Goal: Task Accomplishment & Management: Manage account settings

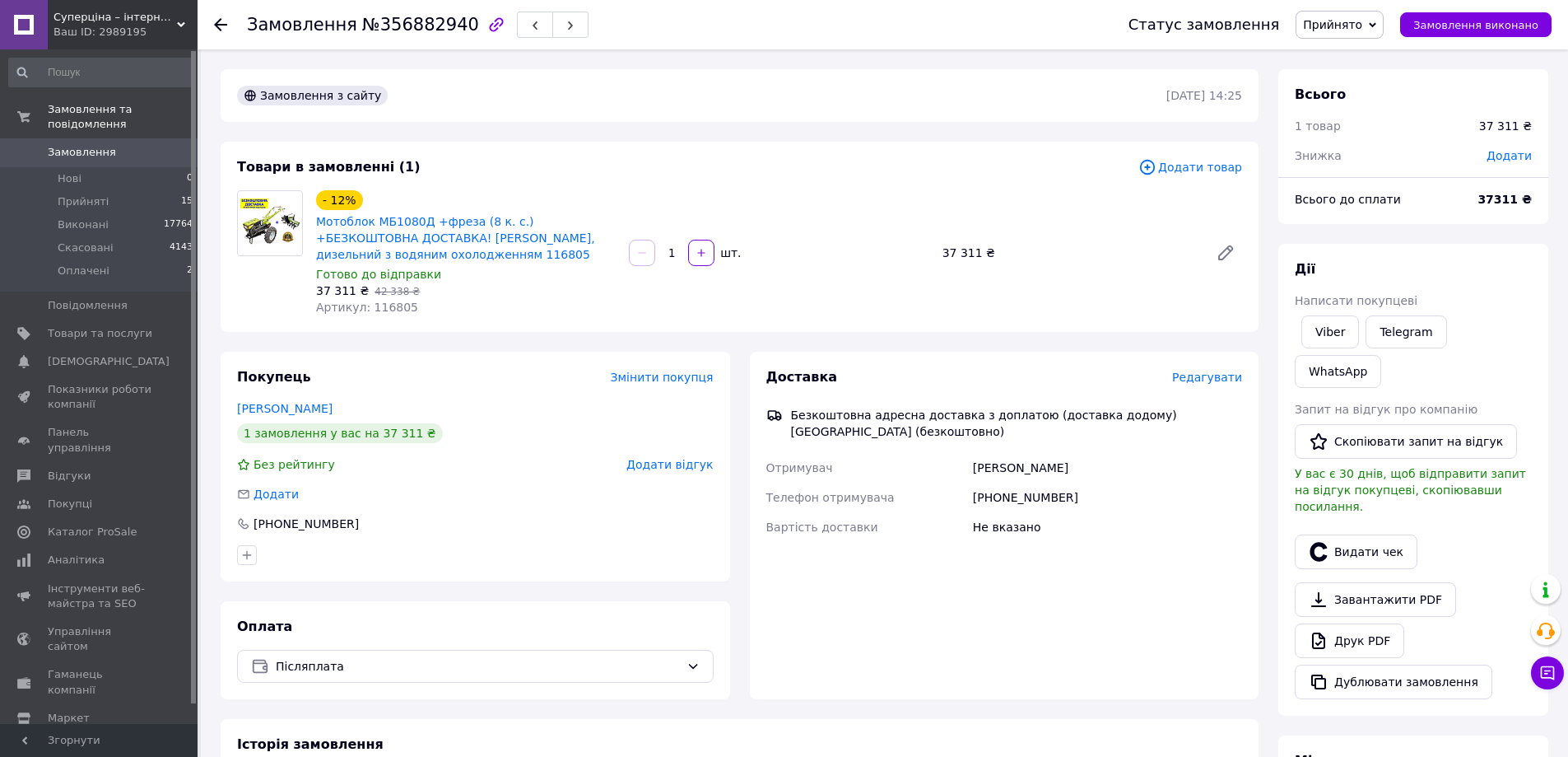
click at [1192, 378] on span "Редагувати" at bounding box center [1207, 377] width 70 height 14
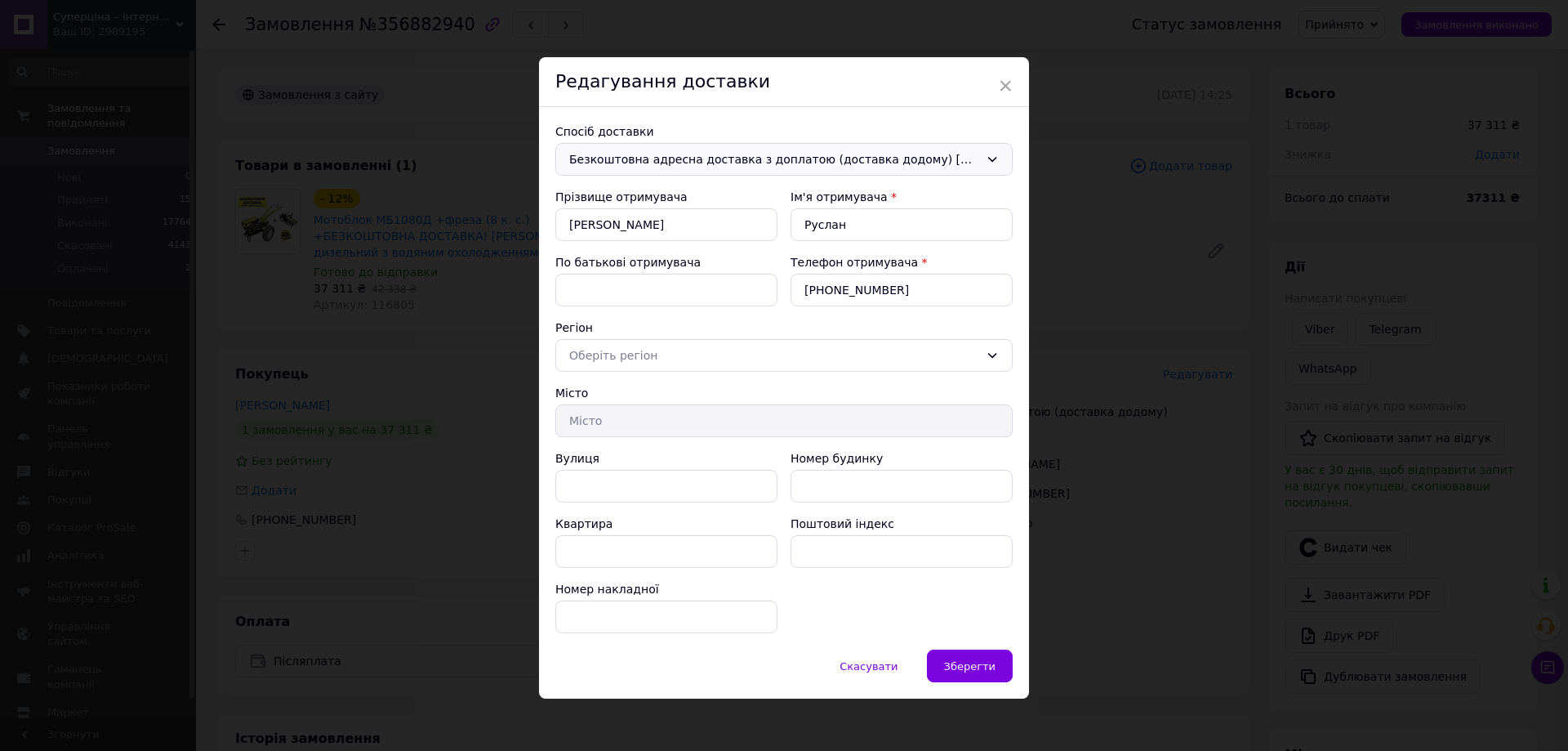
click at [789, 153] on span "Безкоштовна адресна доставка з доплатою (доставка додому) Новою Поштою (безкошт…" at bounding box center [774, 158] width 410 height 18
click at [695, 189] on span "Нова Пошта (платна)" at bounding box center [796, 194] width 405 height 16
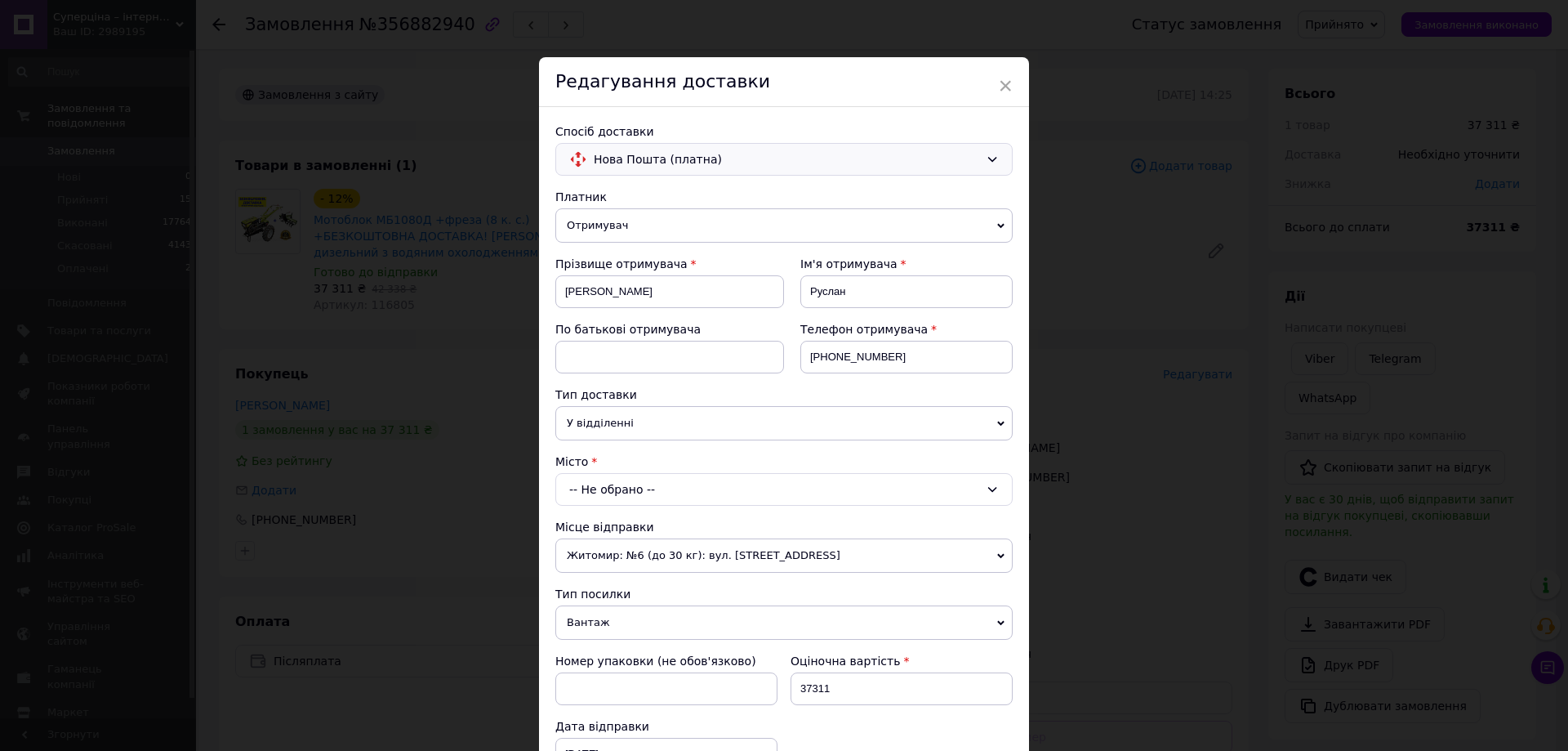
click at [631, 491] on div "-- Не обрано --" at bounding box center [784, 489] width 458 height 33
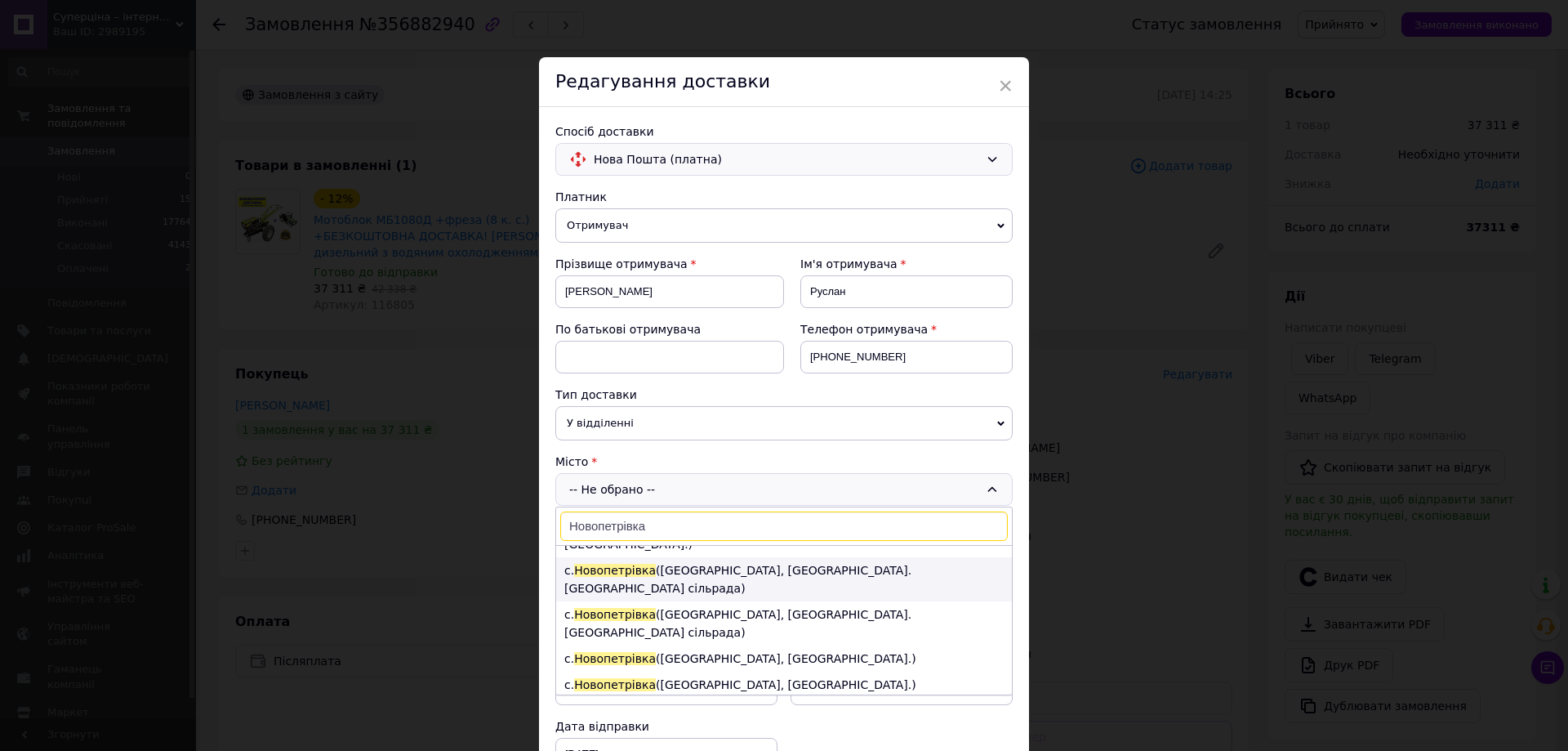
scroll to position [35, 0]
type input "Новопетрівка"
click at [698, 722] on li "с. Новопетрівка (Одеська обл., Роздільнянський р-н.)" at bounding box center [784, 735] width 456 height 26
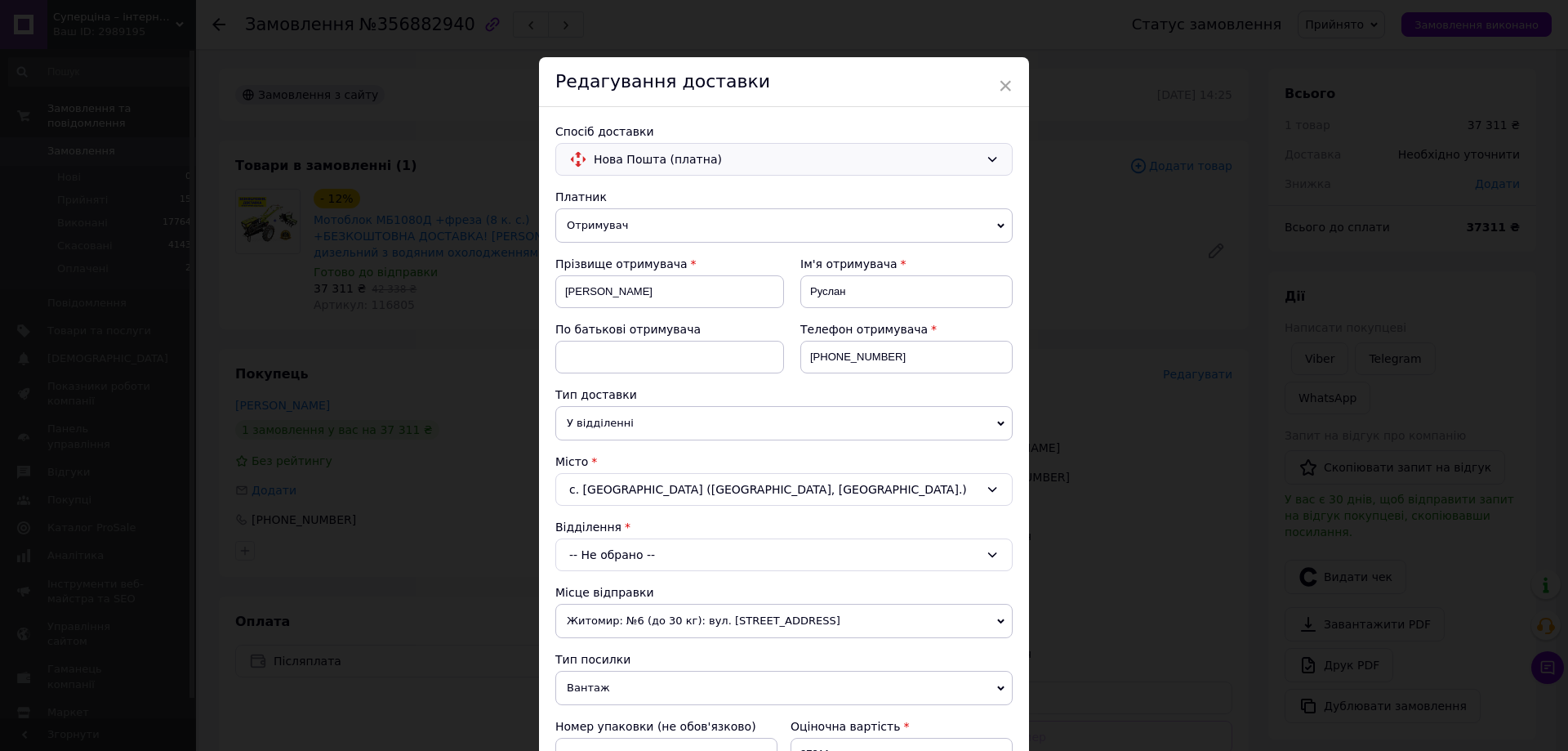
click at [700, 548] on div "-- Не обрано --" at bounding box center [784, 555] width 458 height 33
click at [704, 518] on div "Відділення" at bounding box center [784, 526] width 458 height 16
click at [692, 557] on div "-- Не обрано --" at bounding box center [784, 555] width 458 height 33
click at [693, 528] on div "Відділення" at bounding box center [784, 526] width 458 height 16
click at [687, 555] on div "-- Не обрано --" at bounding box center [784, 555] width 458 height 33
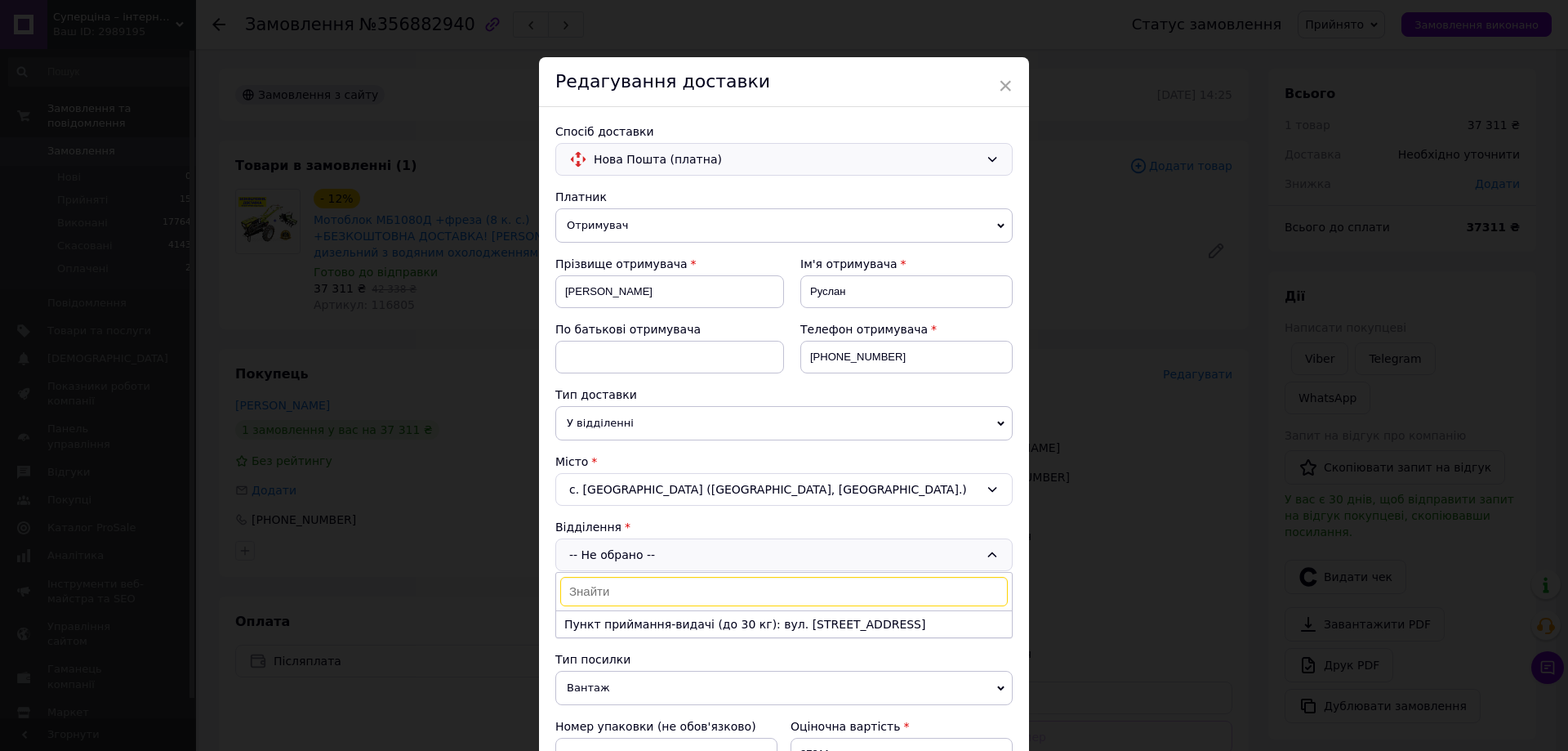
click at [688, 550] on div "-- Не обрано -- Пункт приймання-видачі (до 30 кг): вул. Центральна, 92" at bounding box center [784, 555] width 458 height 33
click at [675, 488] on div "с. Новопетрівка (Одеська обл., Роздільнянський р-н.)" at bounding box center [784, 489] width 458 height 33
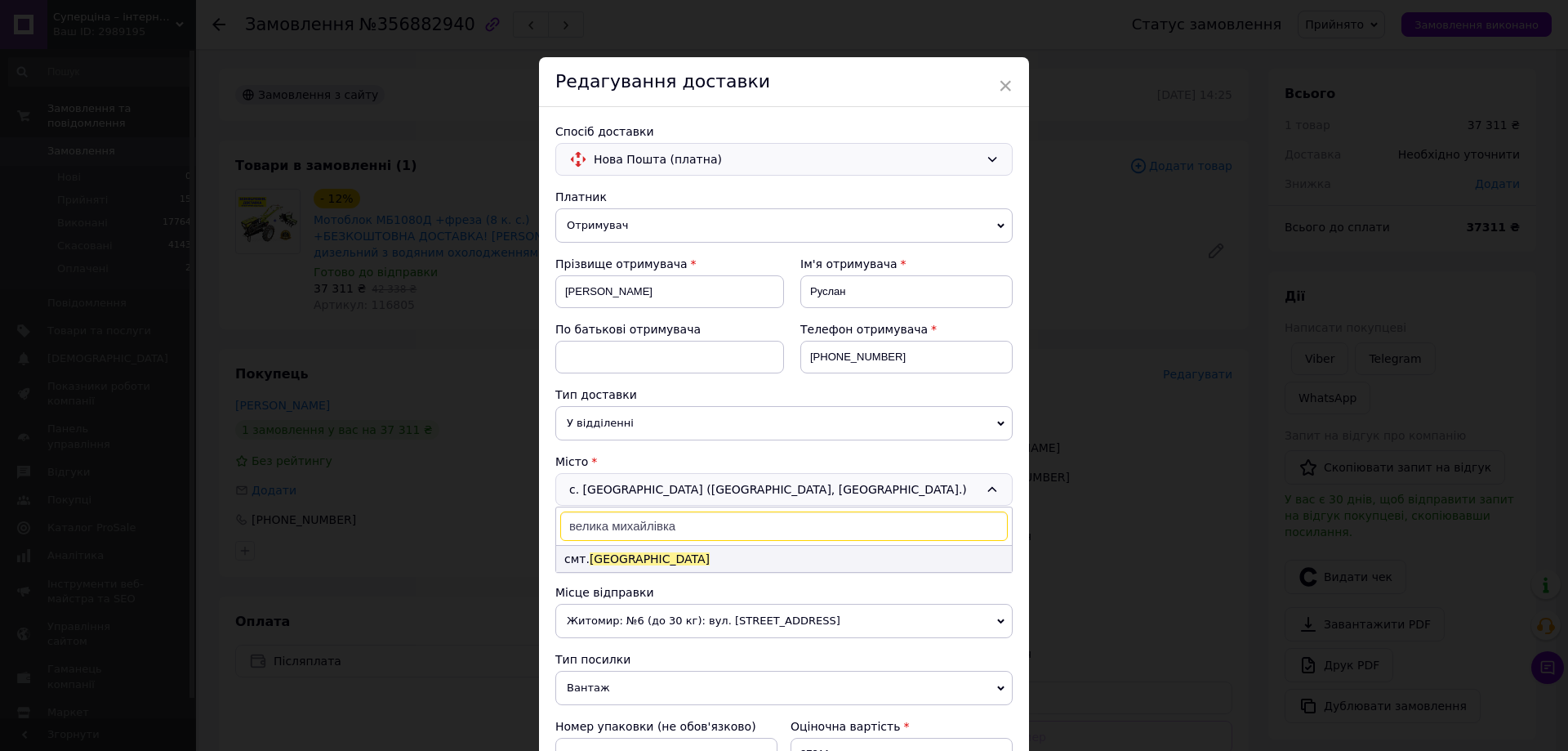
type input "велика михайлівка"
click at [672, 552] on span "Велика Михайлівка" at bounding box center [650, 559] width 120 height 13
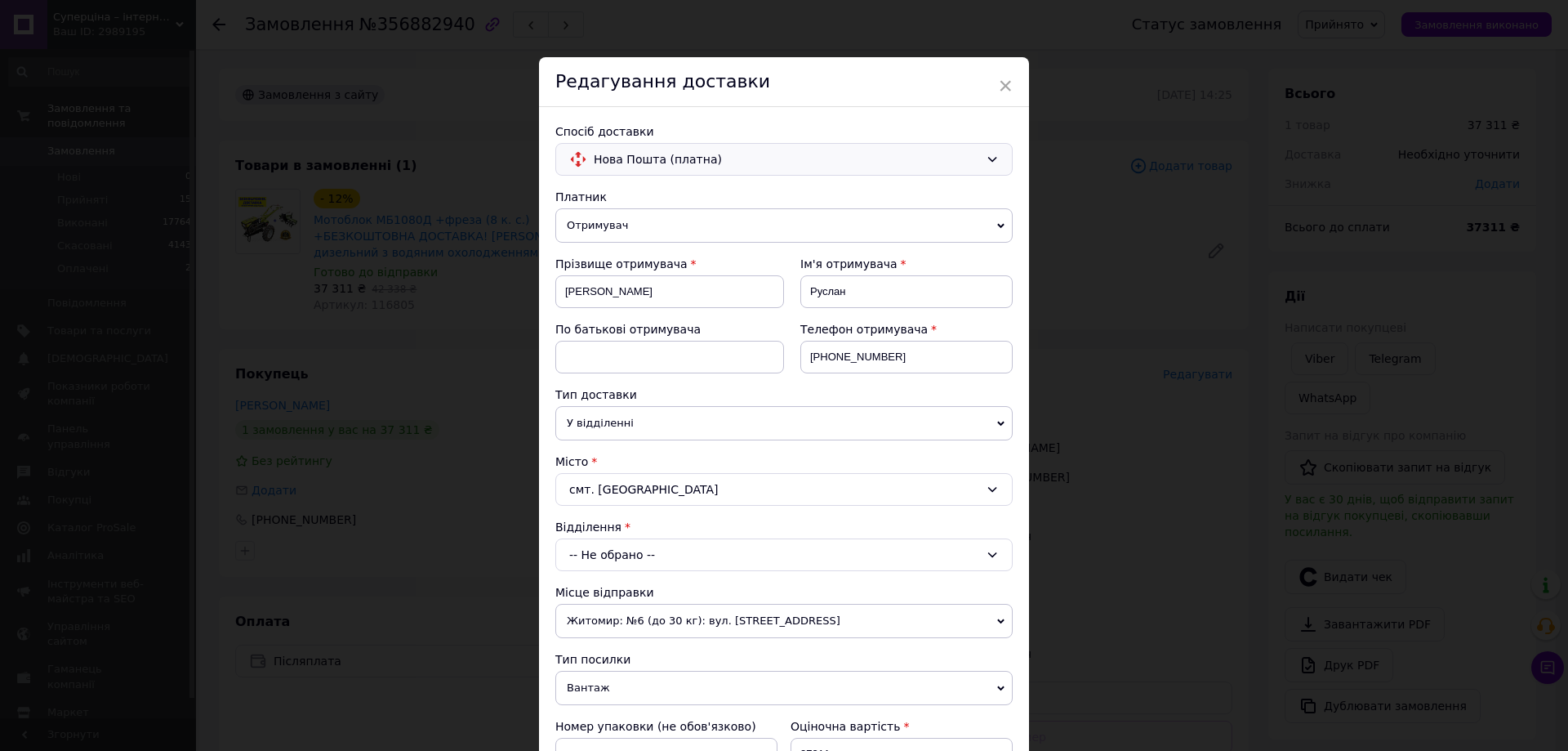
click at [671, 550] on div "-- Не обрано --" at bounding box center [784, 555] width 458 height 33
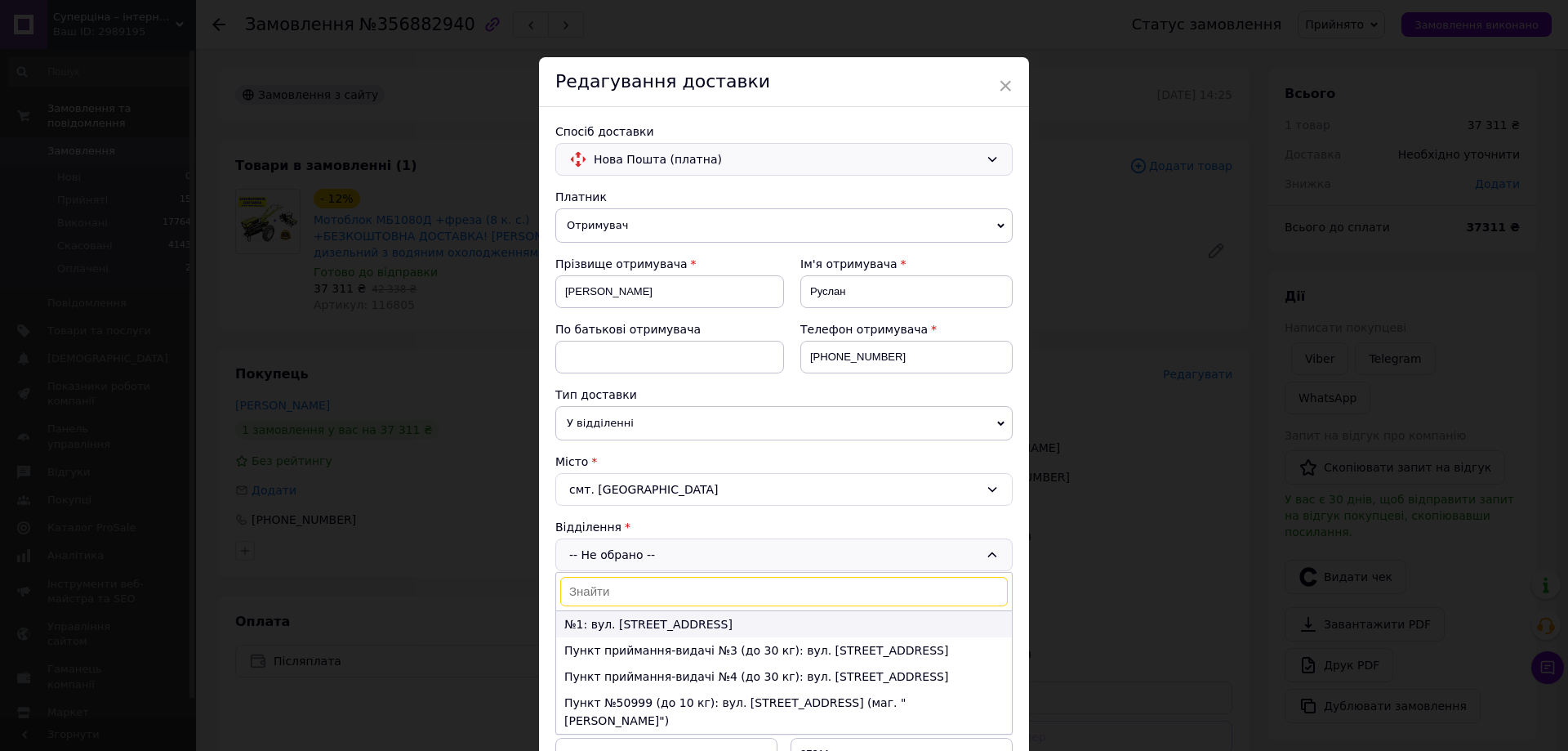
click at [677, 622] on li "№1: вул. Центральна, 4а" at bounding box center [784, 624] width 456 height 26
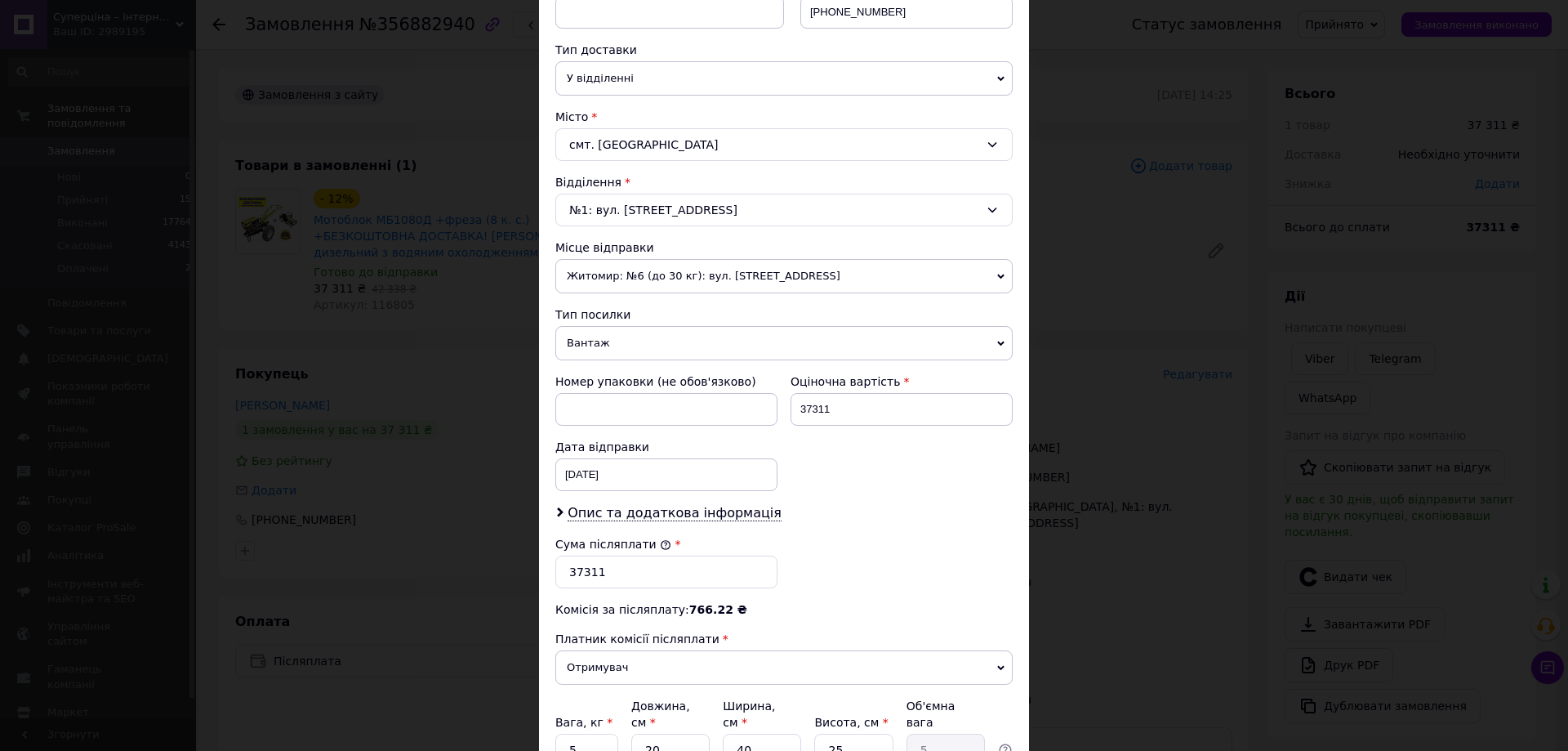
scroll to position [491, 0]
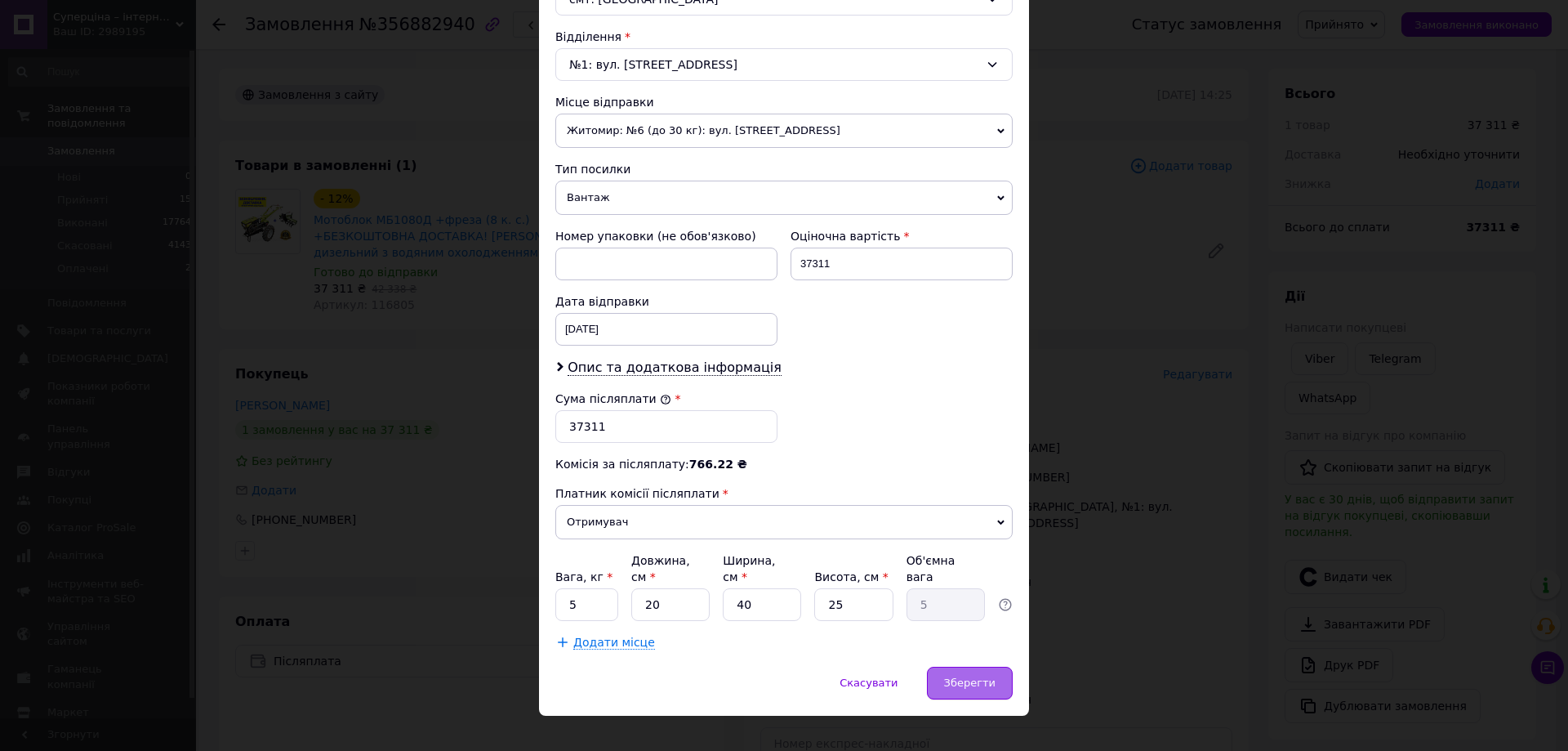
click at [993, 677] on span "Зберегти" at bounding box center [969, 683] width 51 height 13
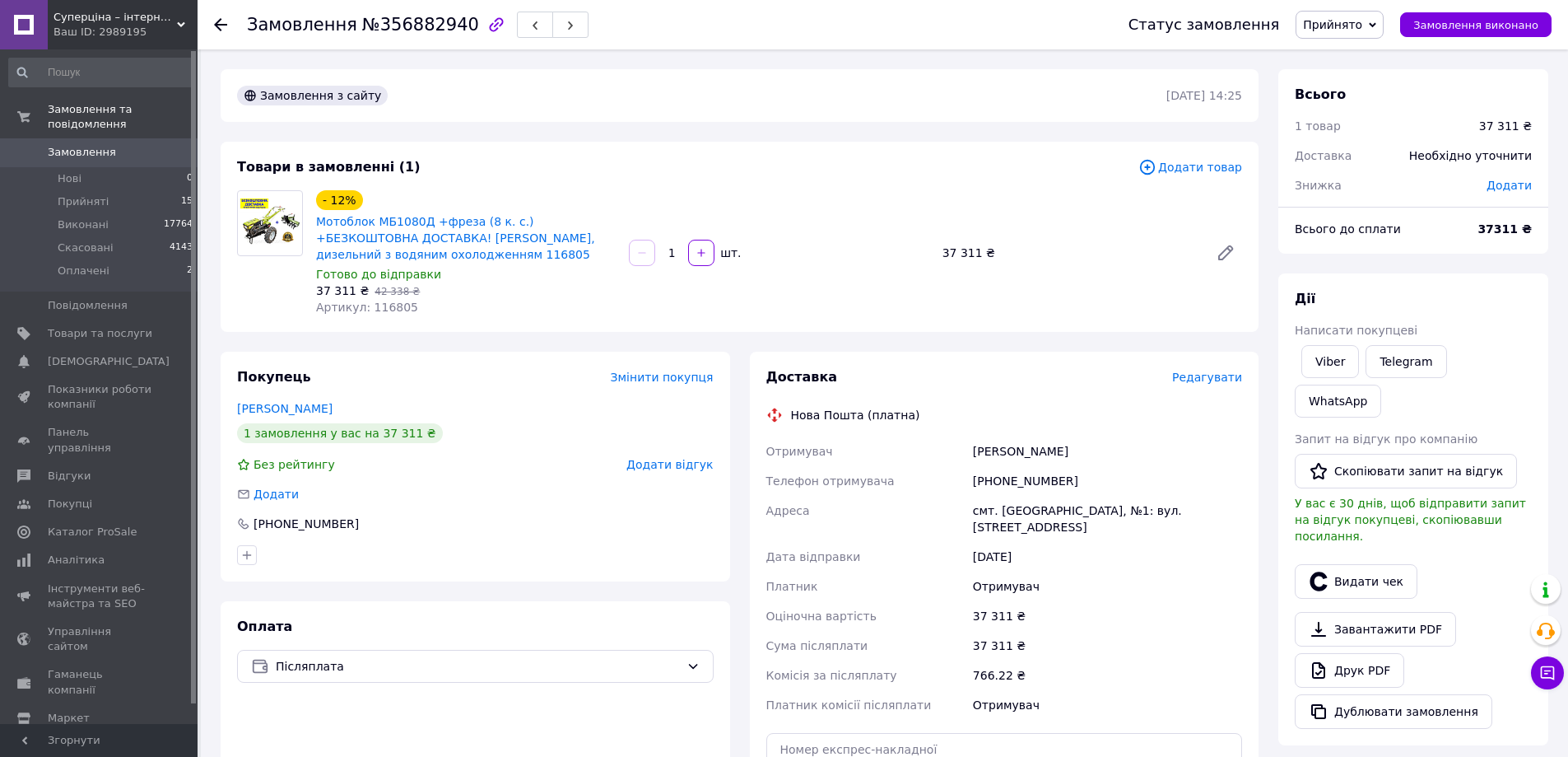
click at [1214, 374] on span "Редагувати" at bounding box center [1207, 377] width 70 height 14
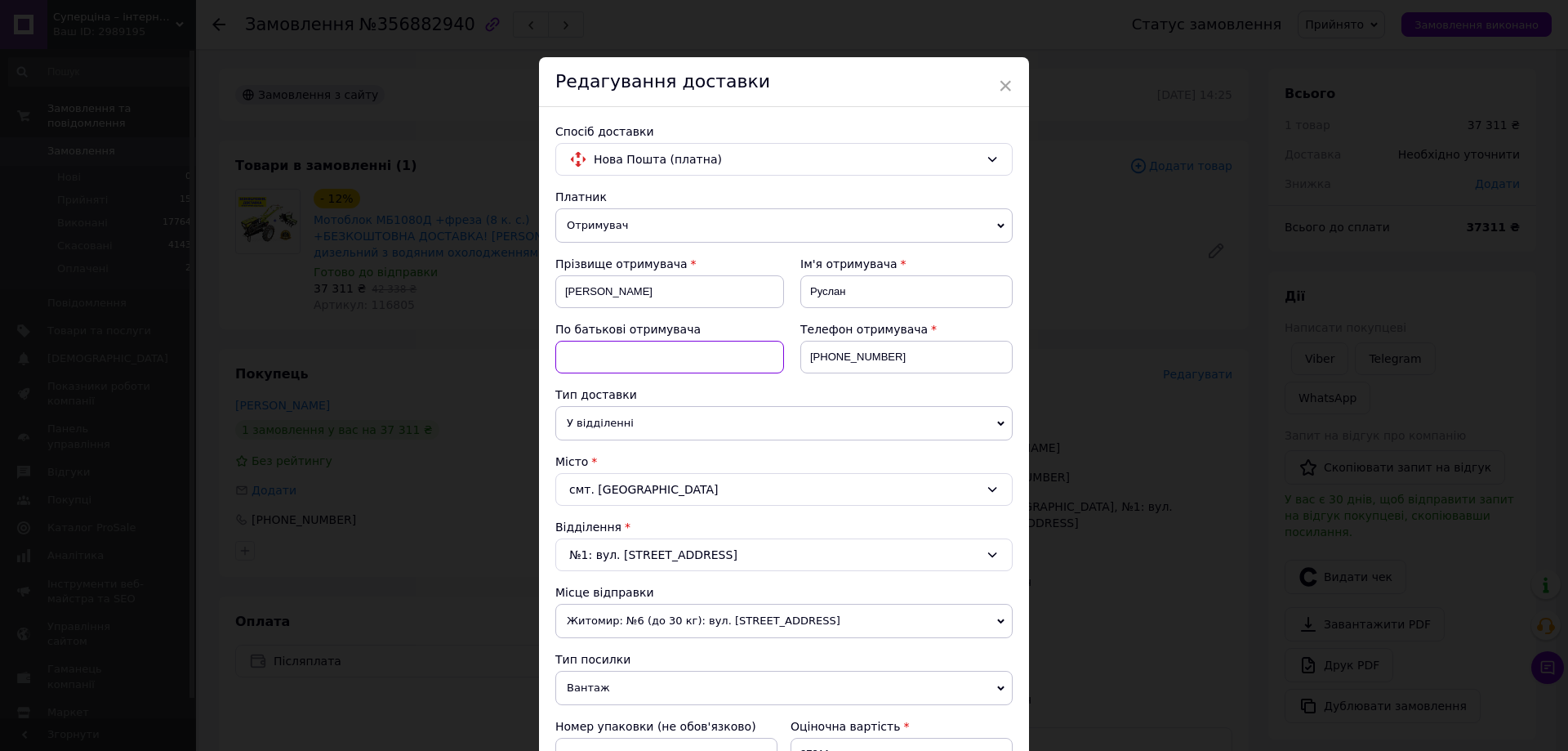
click at [637, 354] on input at bounding box center [669, 357] width 228 height 33
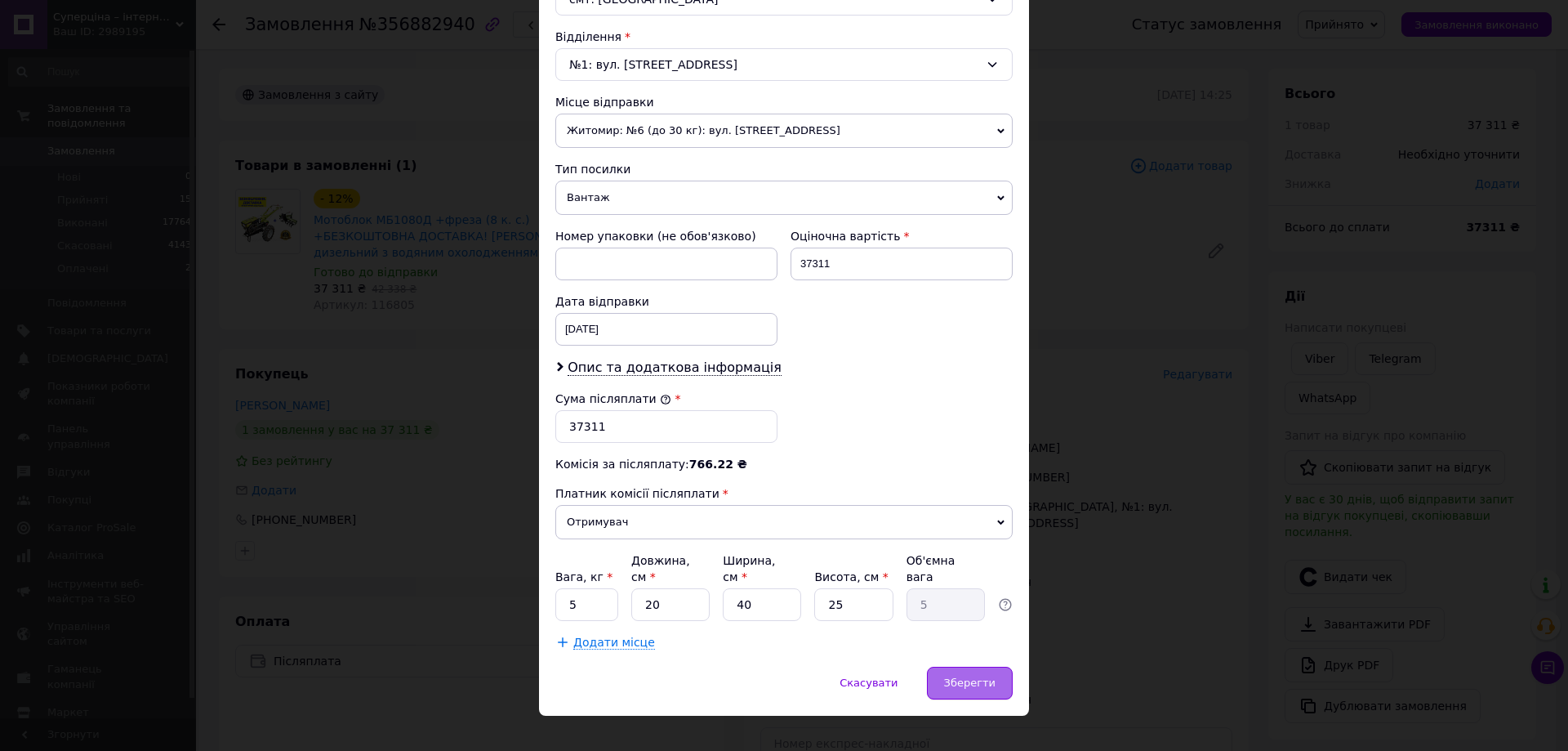
type input "Миколайович"
click at [980, 677] on span "Зберегти" at bounding box center [969, 683] width 51 height 13
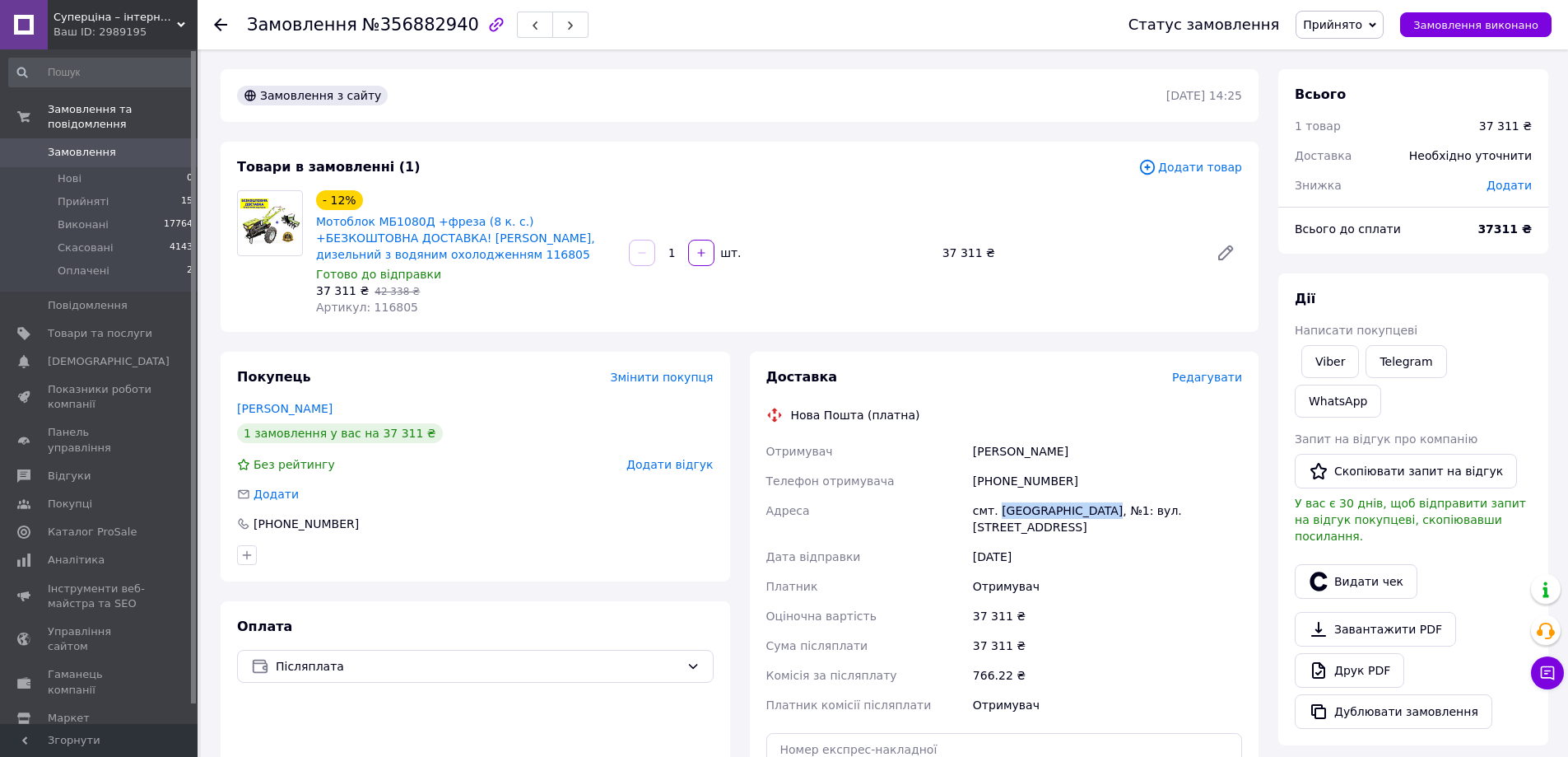
drag, startPoint x: 1000, startPoint y: 506, endPoint x: 1098, endPoint y: 515, distance: 98.4
click at [1098, 515] on div "смт. Велика Михайлівка, №1: вул. Центральна, 4а" at bounding box center [1108, 518] width 276 height 46
copy div "Велика Михайлівка"
click at [908, 521] on div "Адреса" at bounding box center [866, 518] width 206 height 46
click at [1019, 572] on div "Отримувач" at bounding box center [1108, 586] width 276 height 30
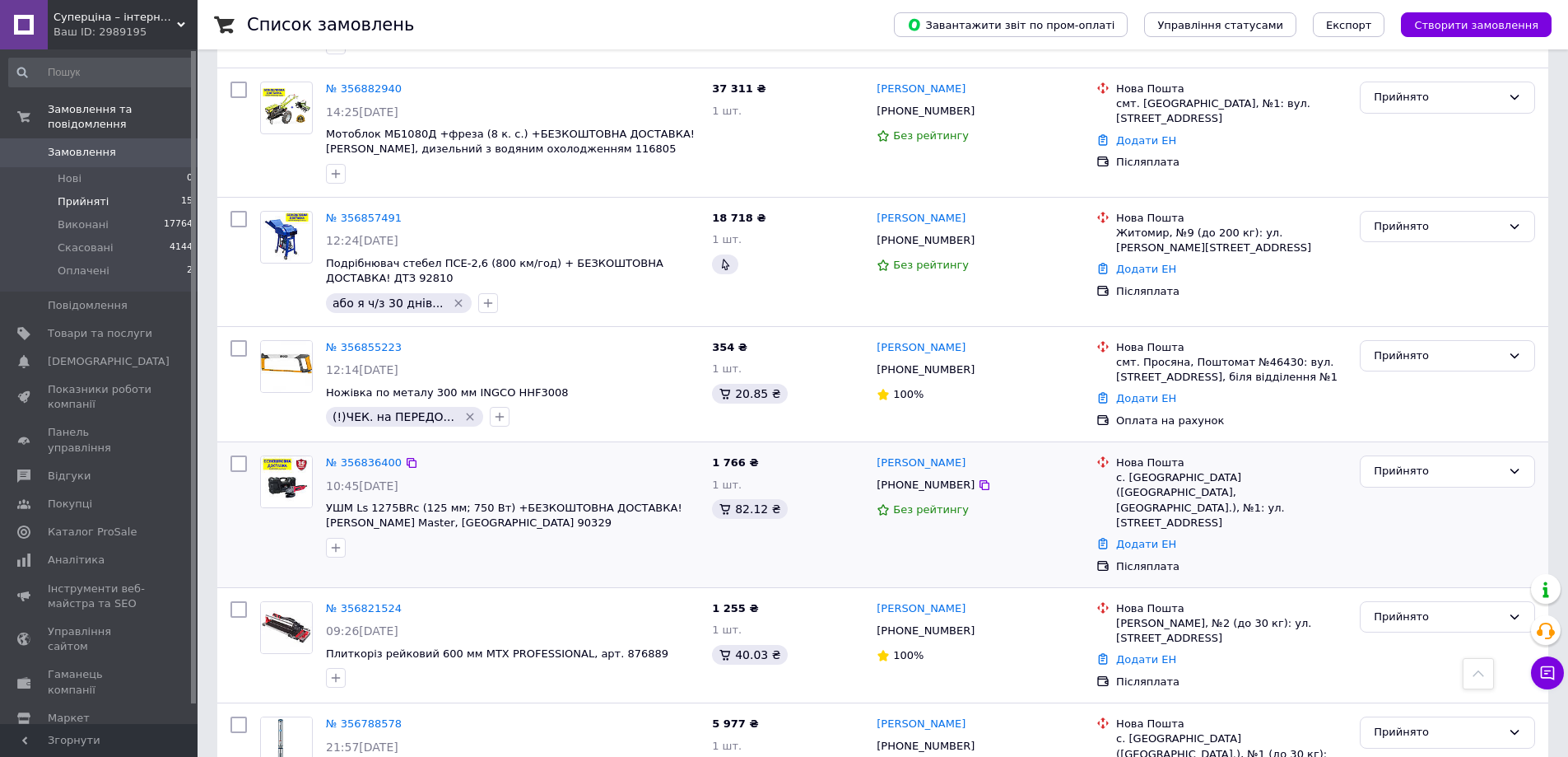
scroll to position [494, 0]
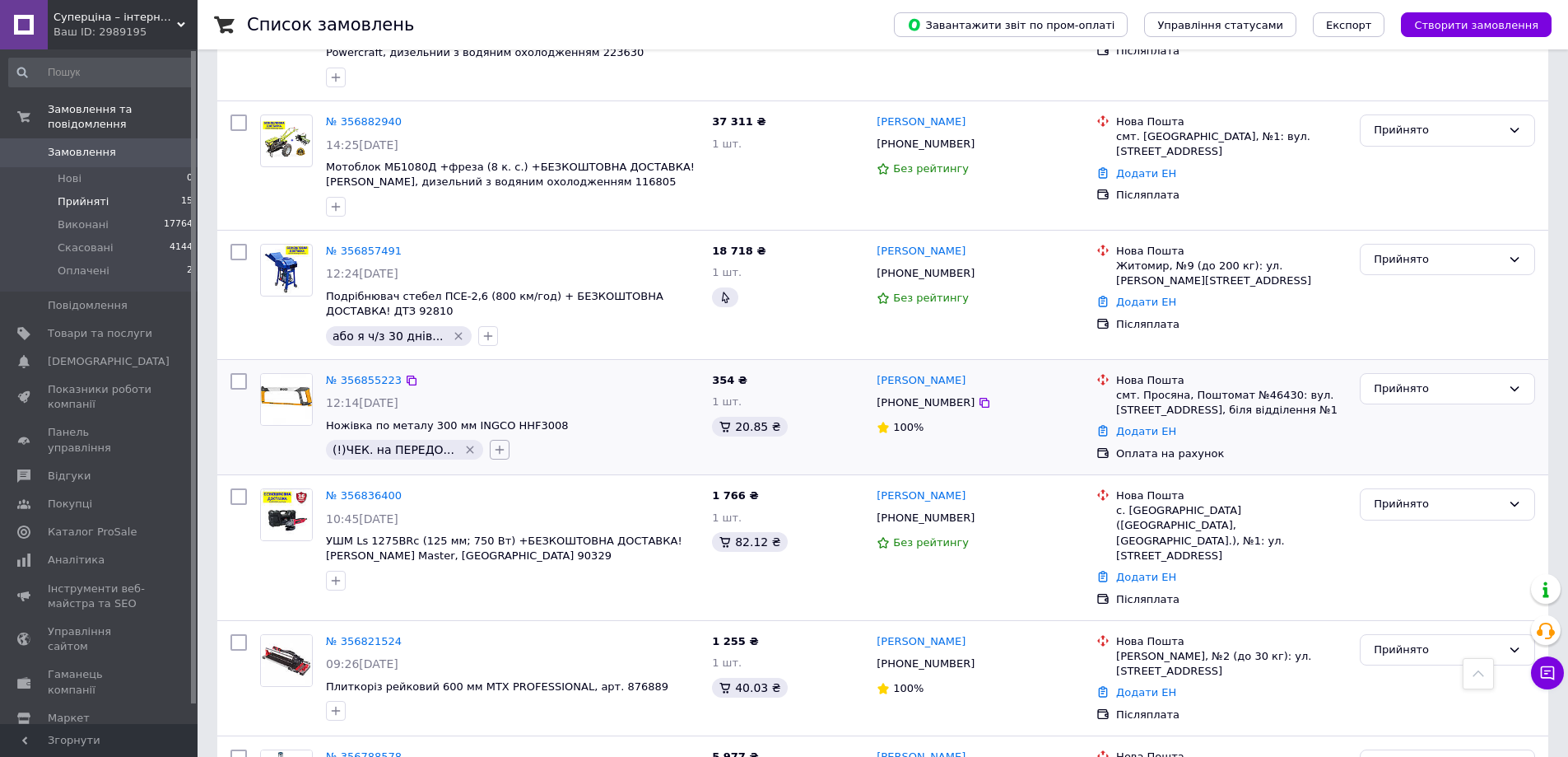
click at [494, 443] on icon "button" at bounding box center [500, 449] width 14 height 14
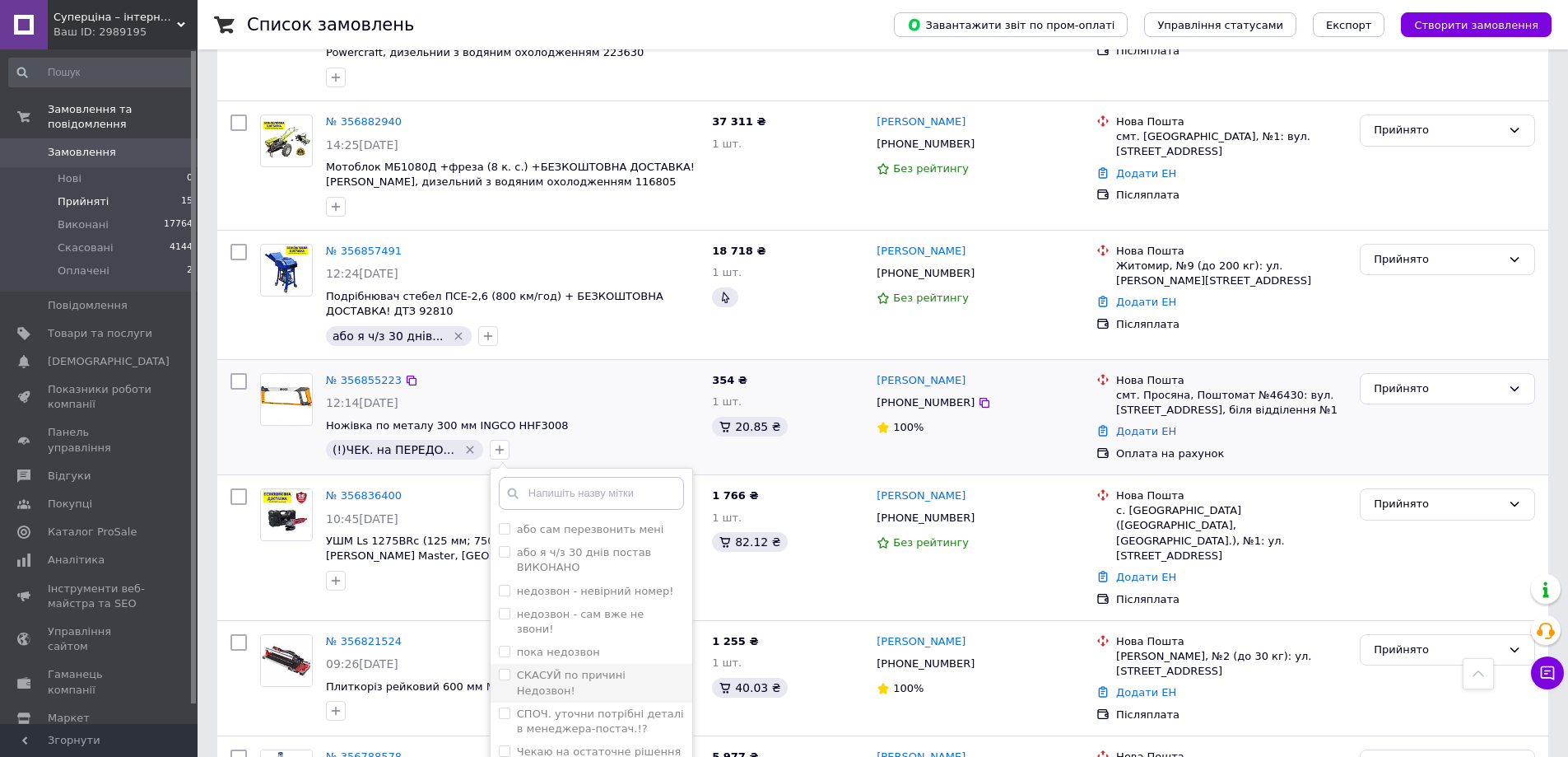
click at [499, 669] on input "СКАСУЙ по причині Недозвон!" at bounding box center [504, 674] width 11 height 11
checkbox input "true"
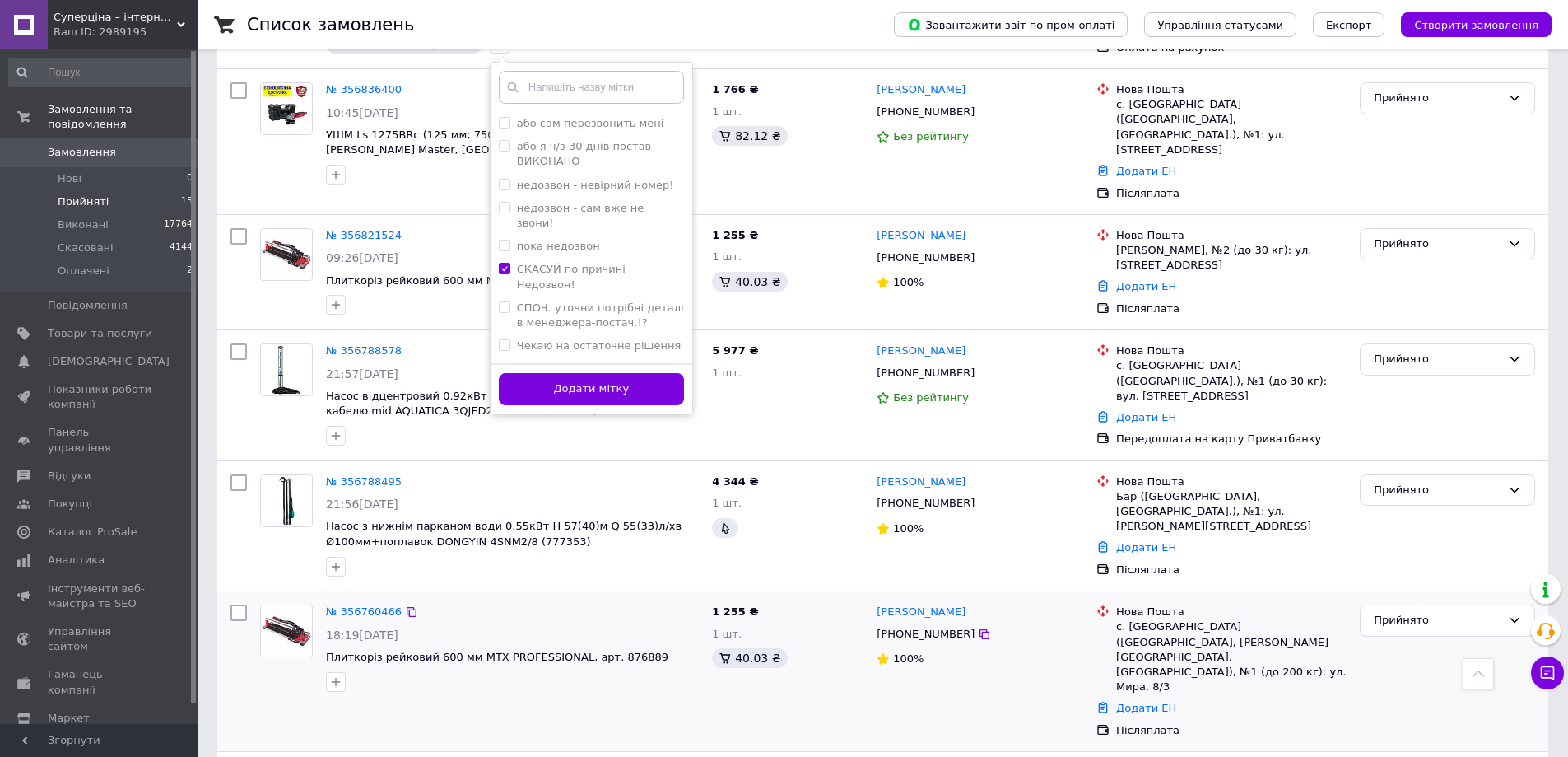
scroll to position [906, 0]
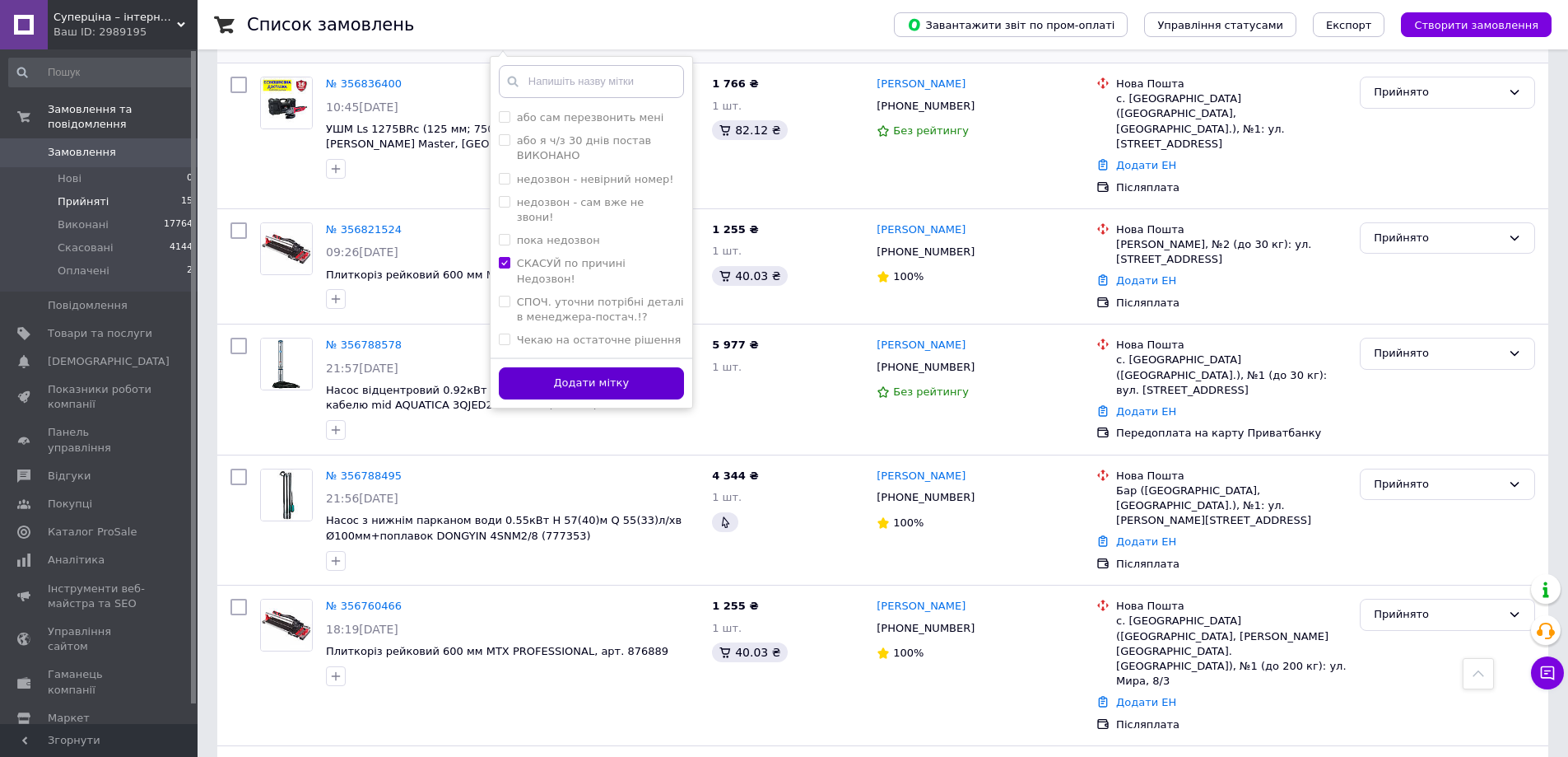
click at [578, 367] on button "Додати мітку" at bounding box center [591, 383] width 185 height 32
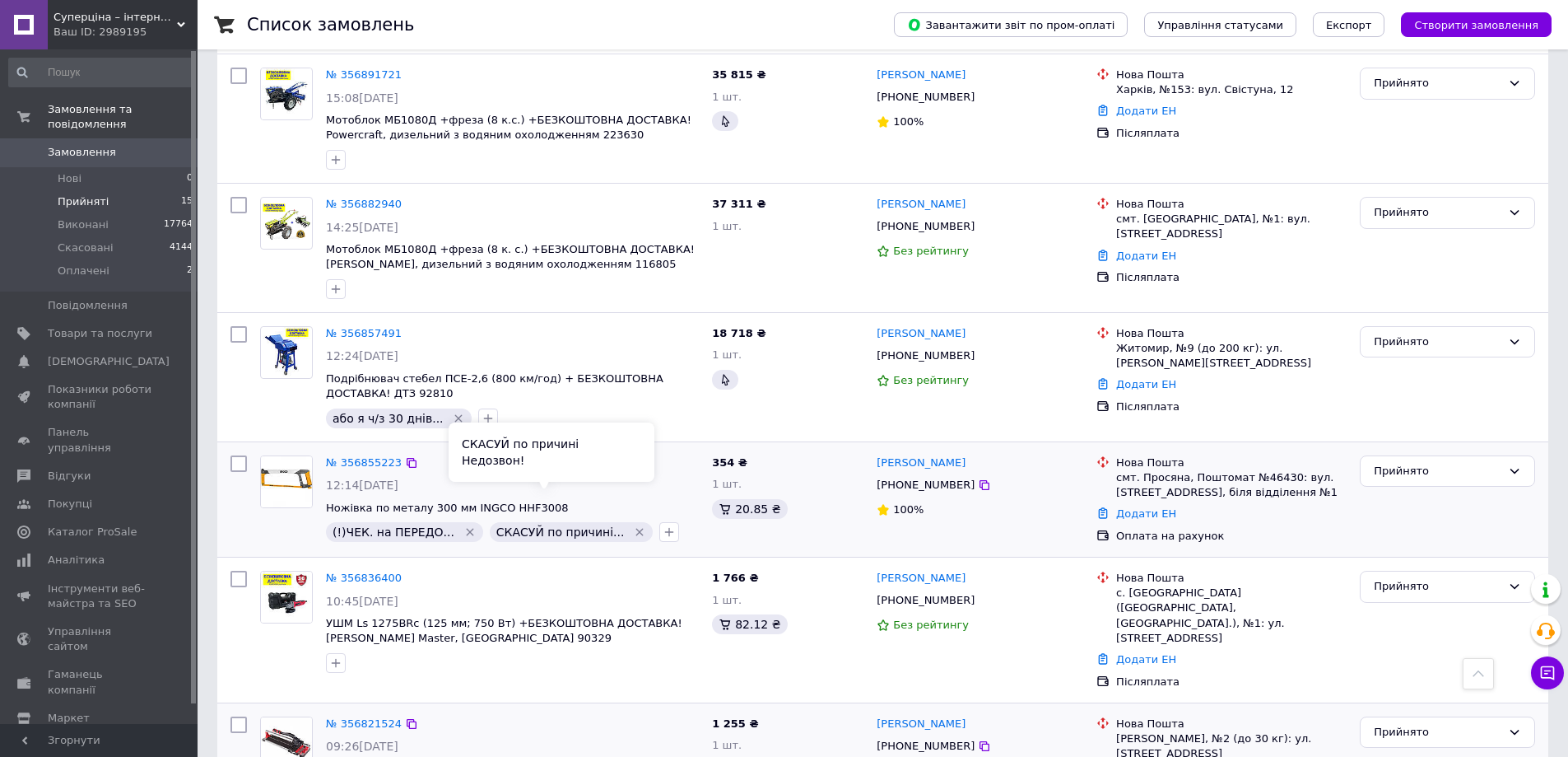
scroll to position [0, 0]
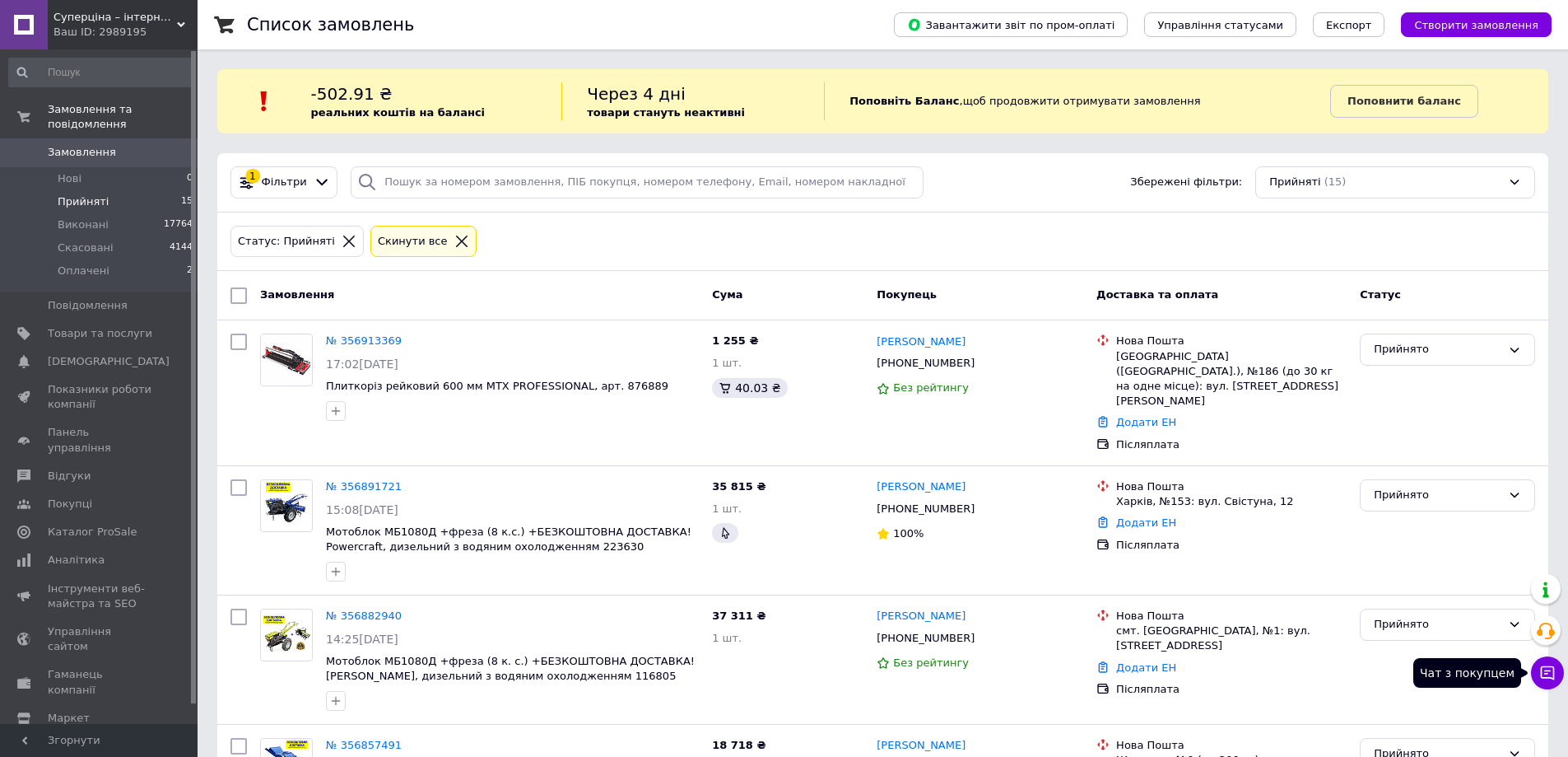
click at [1544, 671] on icon at bounding box center [1548, 673] width 14 height 14
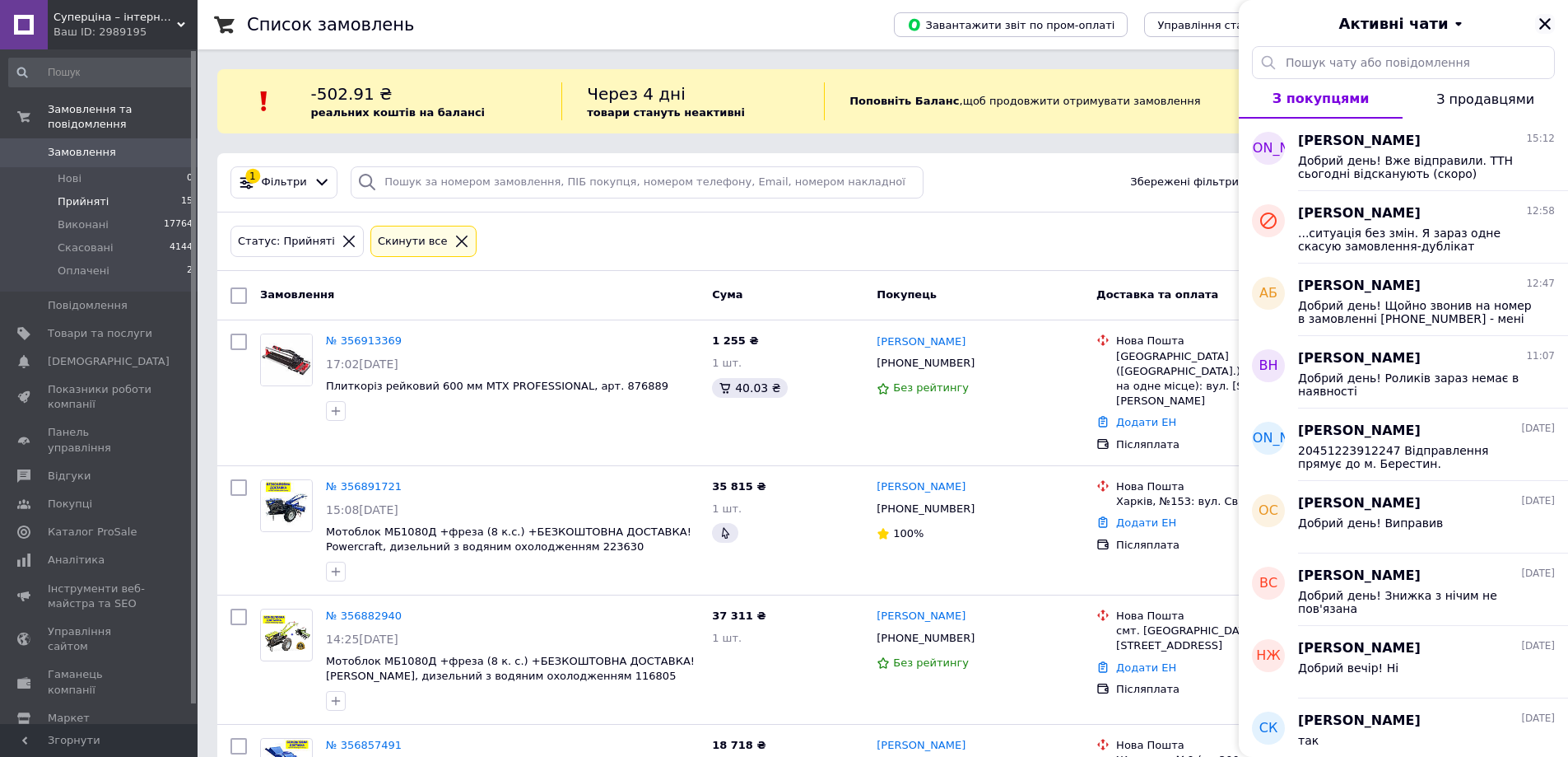
click at [1547, 24] on icon "Закрити" at bounding box center [1544, 23] width 14 height 14
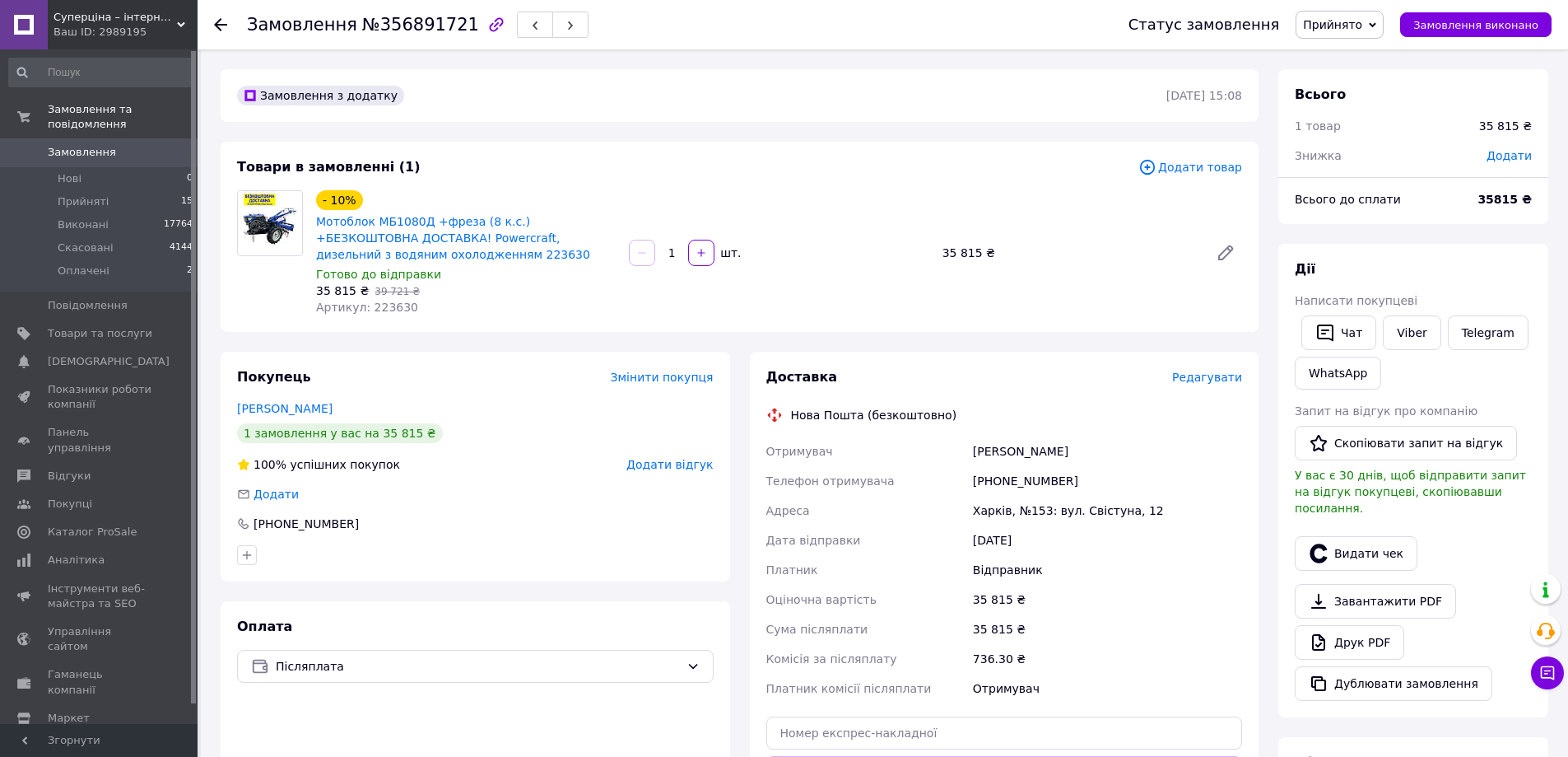
click at [1208, 379] on span "Редагувати" at bounding box center [1207, 377] width 70 height 14
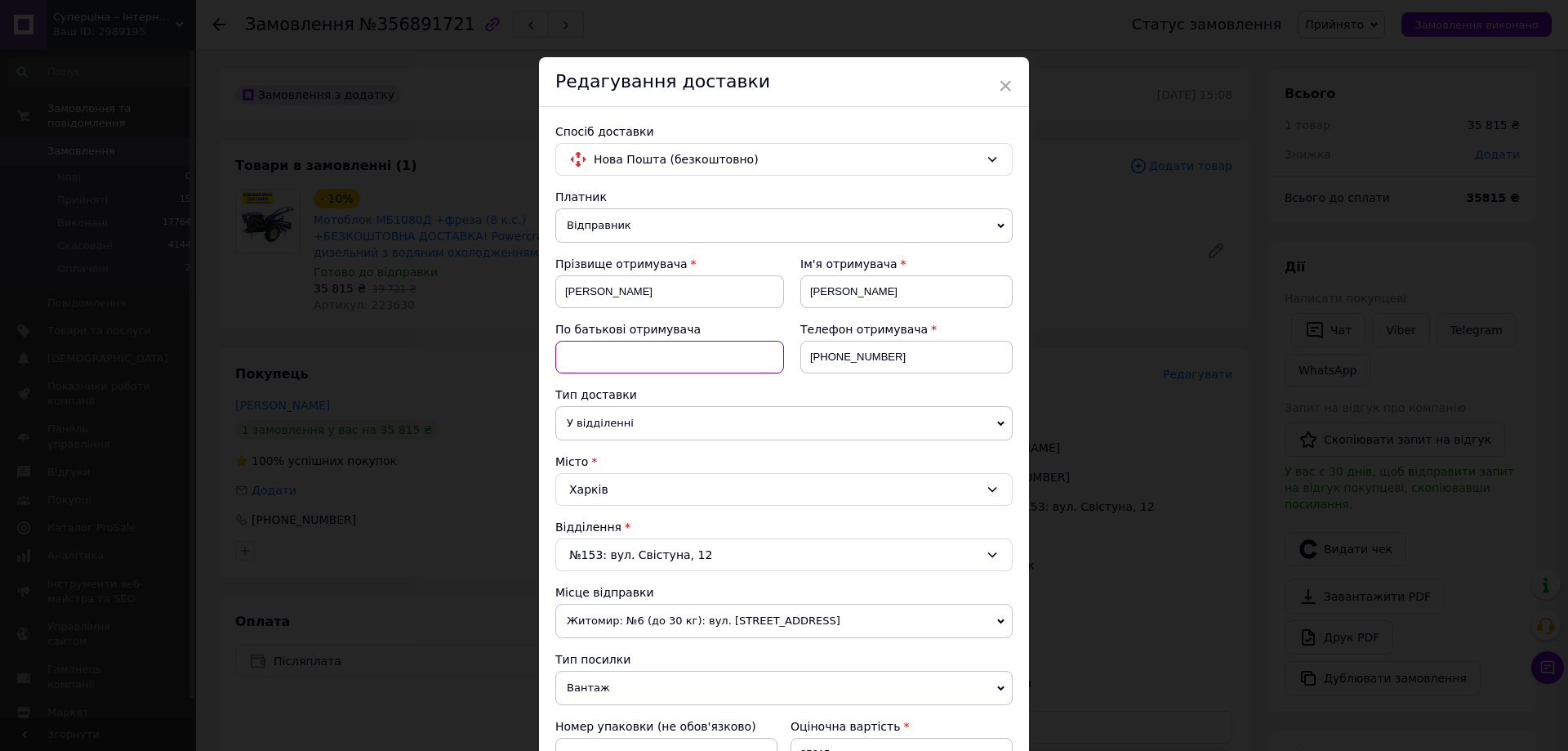
click at [676, 354] on input at bounding box center [669, 357] width 228 height 33
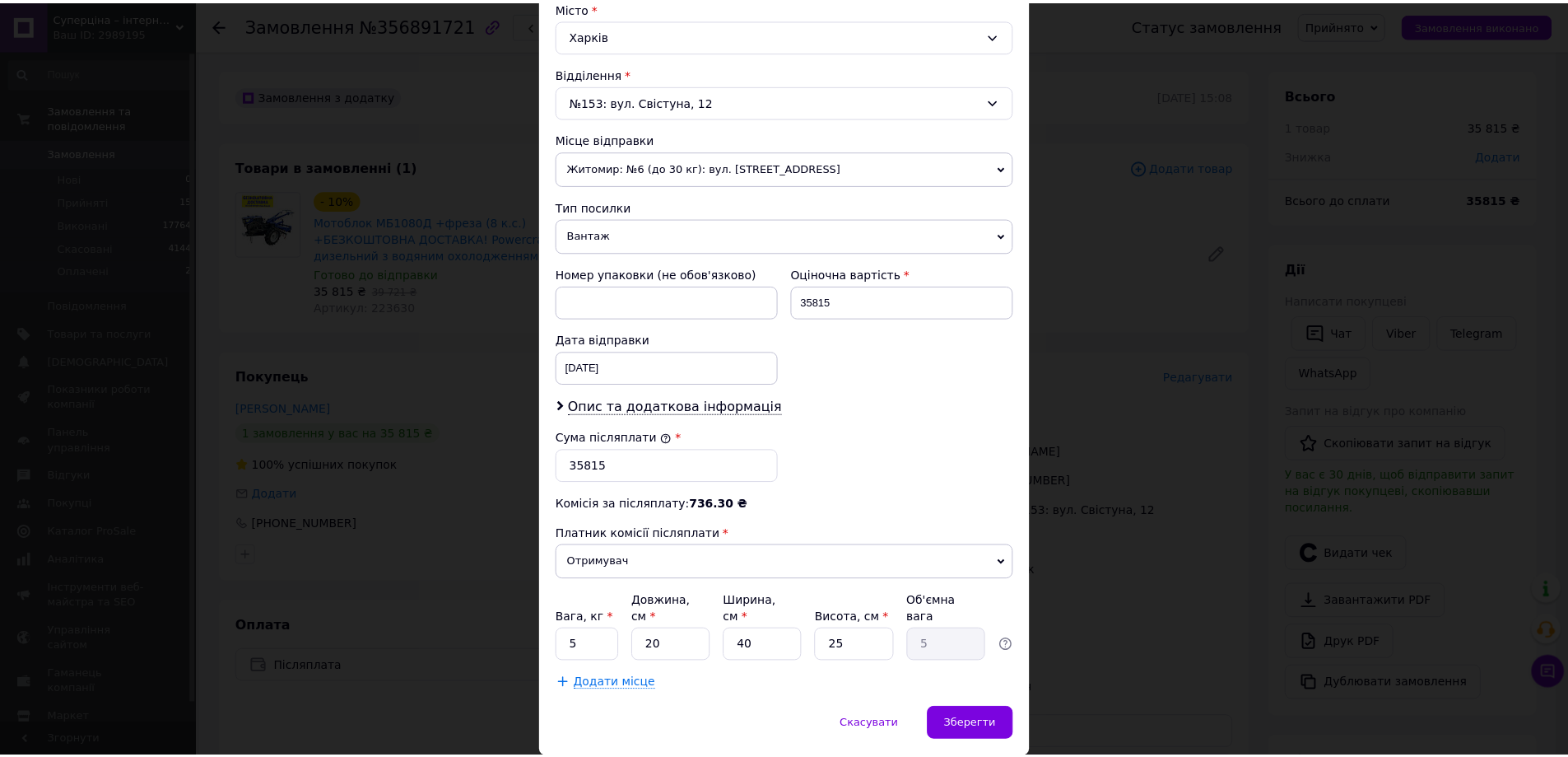
scroll to position [500, 0]
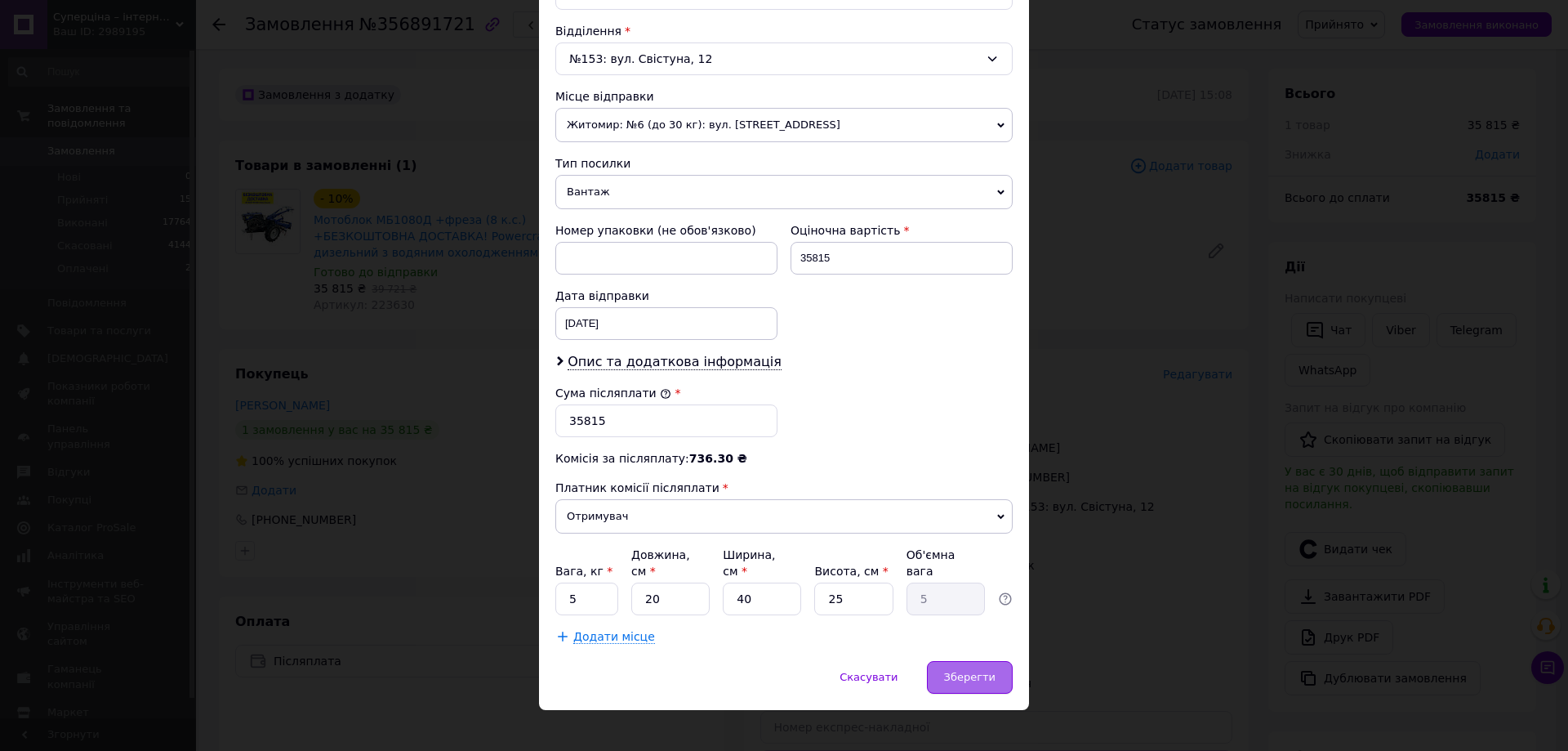
type input "Геворгович"
click at [952, 661] on div "Зберегти" at bounding box center [970, 677] width 86 height 33
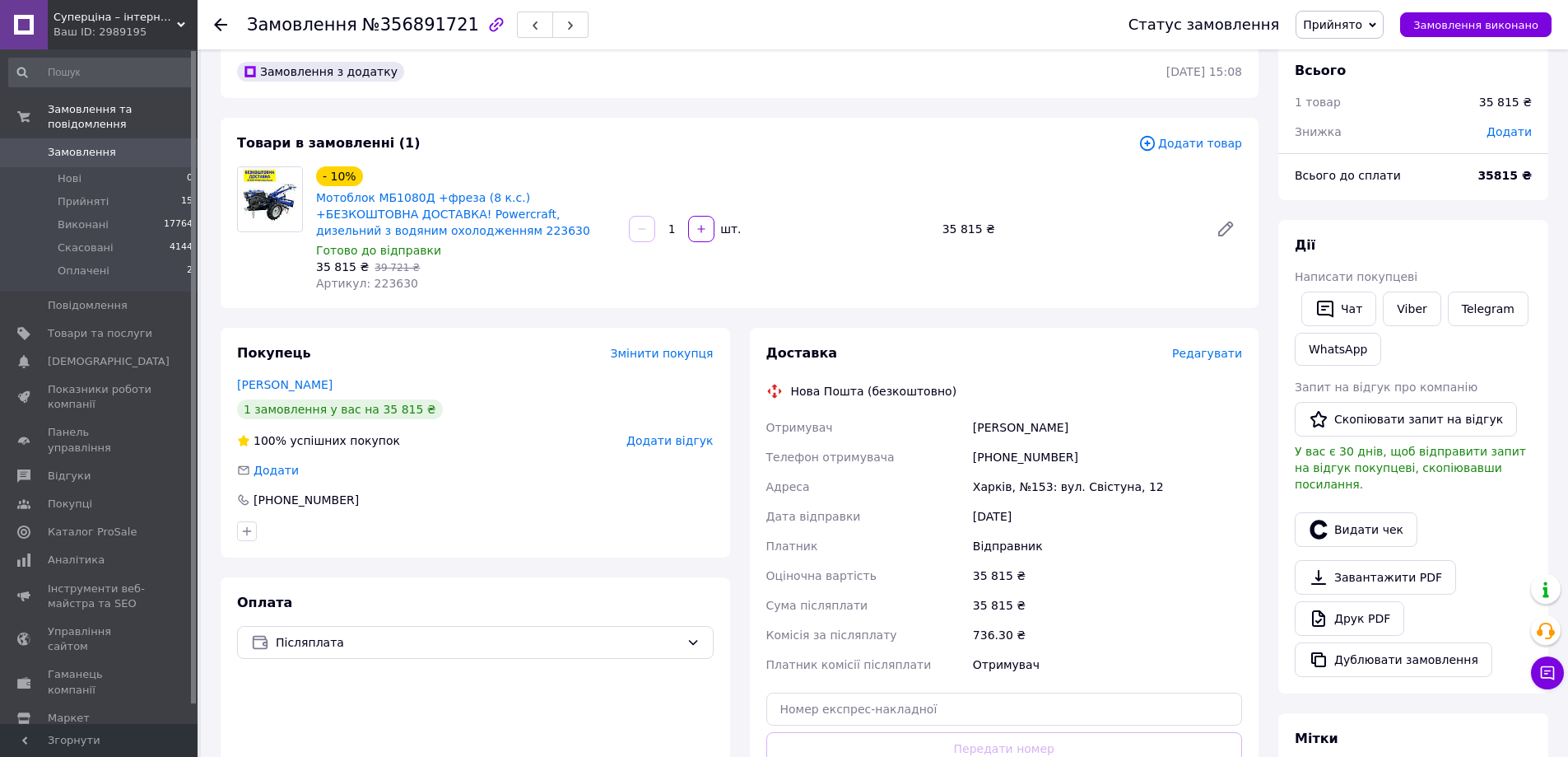
scroll to position [0, 0]
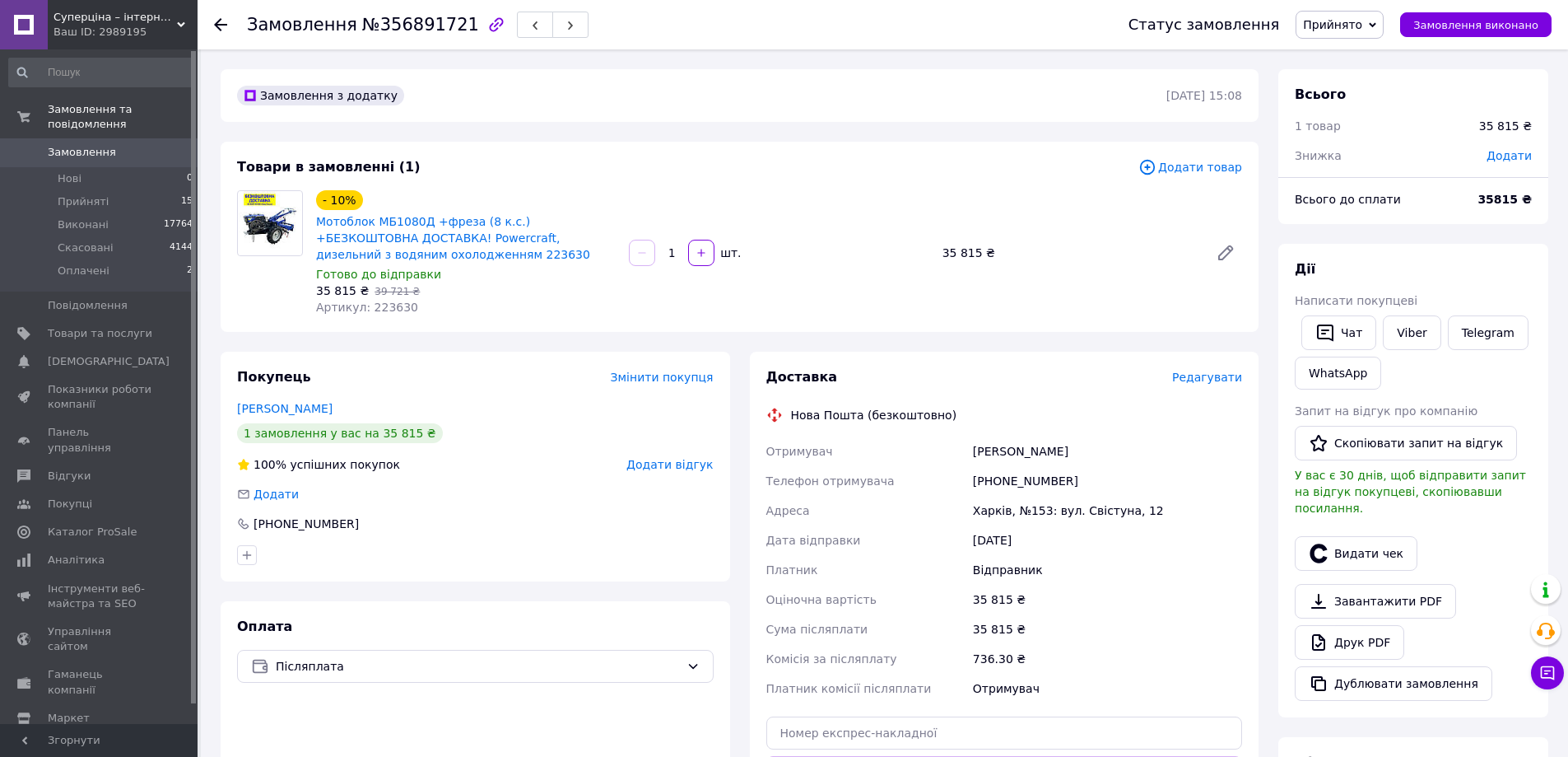
click at [1153, 594] on div "35 815 ₴" at bounding box center [1108, 599] width 276 height 30
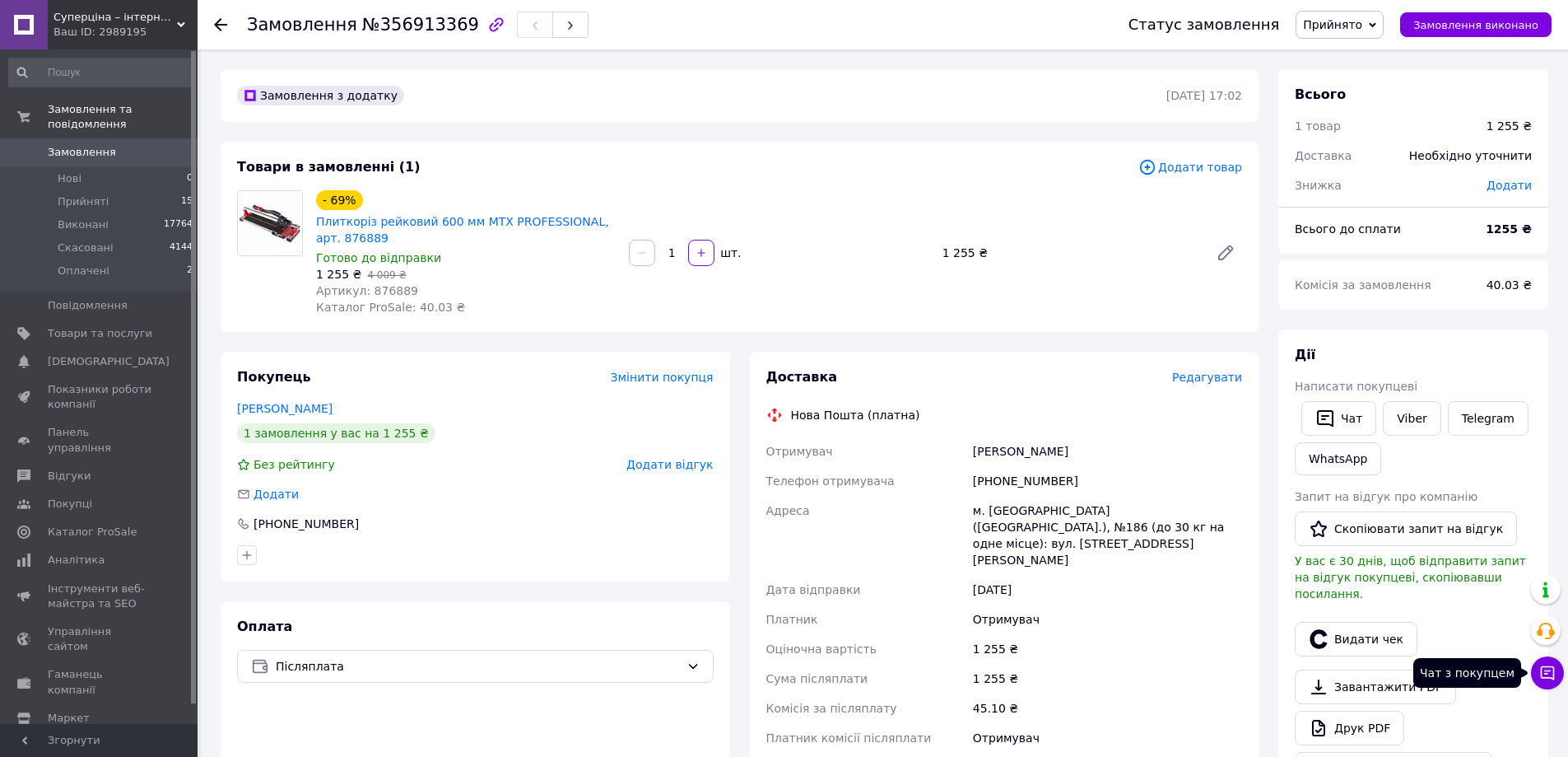
click at [1549, 675] on icon at bounding box center [1547, 672] width 16 height 16
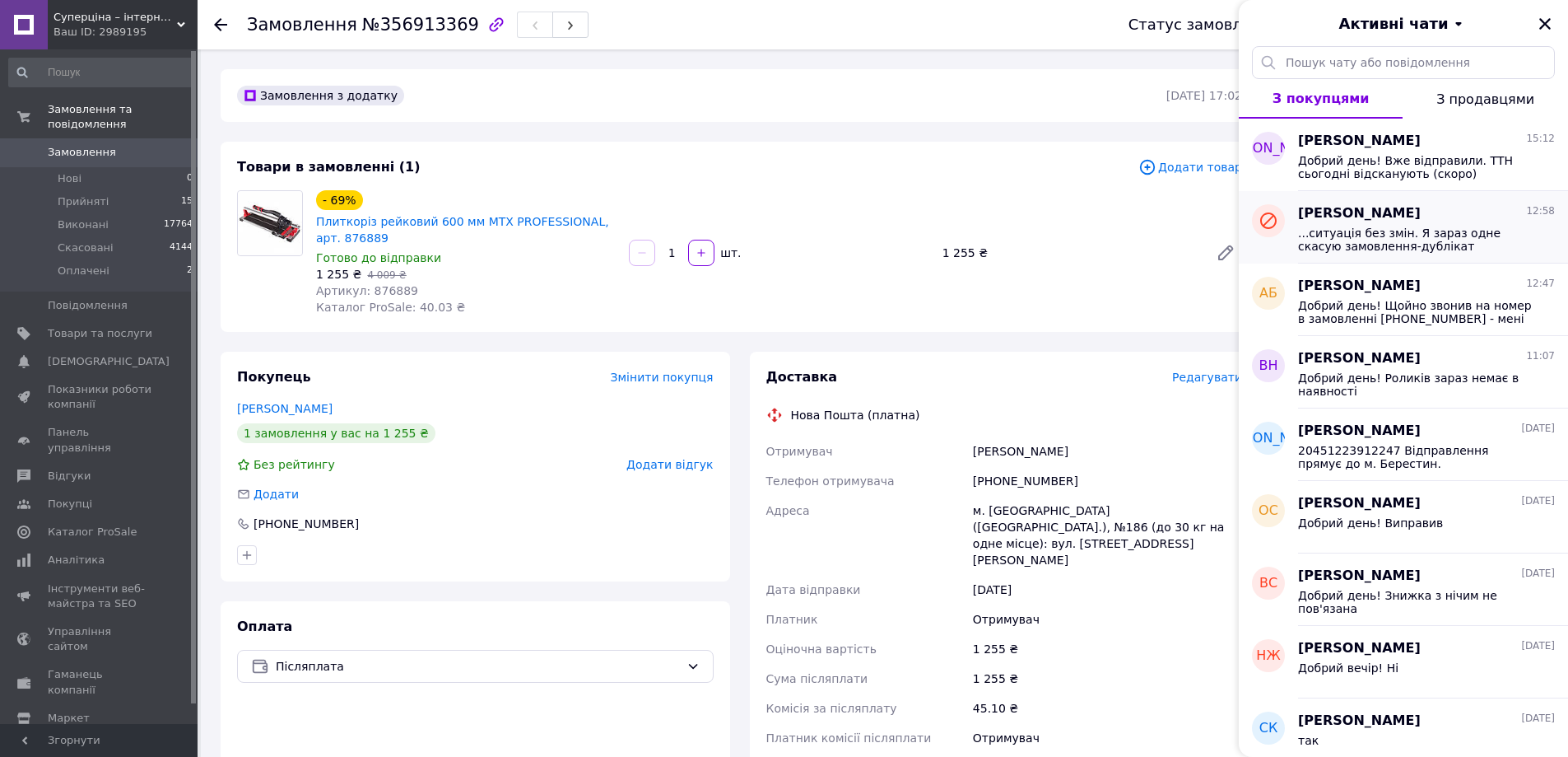
click at [1452, 228] on span "...ситуація без змін. Я зараз одне скасую замовлення-дублікат" at bounding box center [1414, 240] width 234 height 26
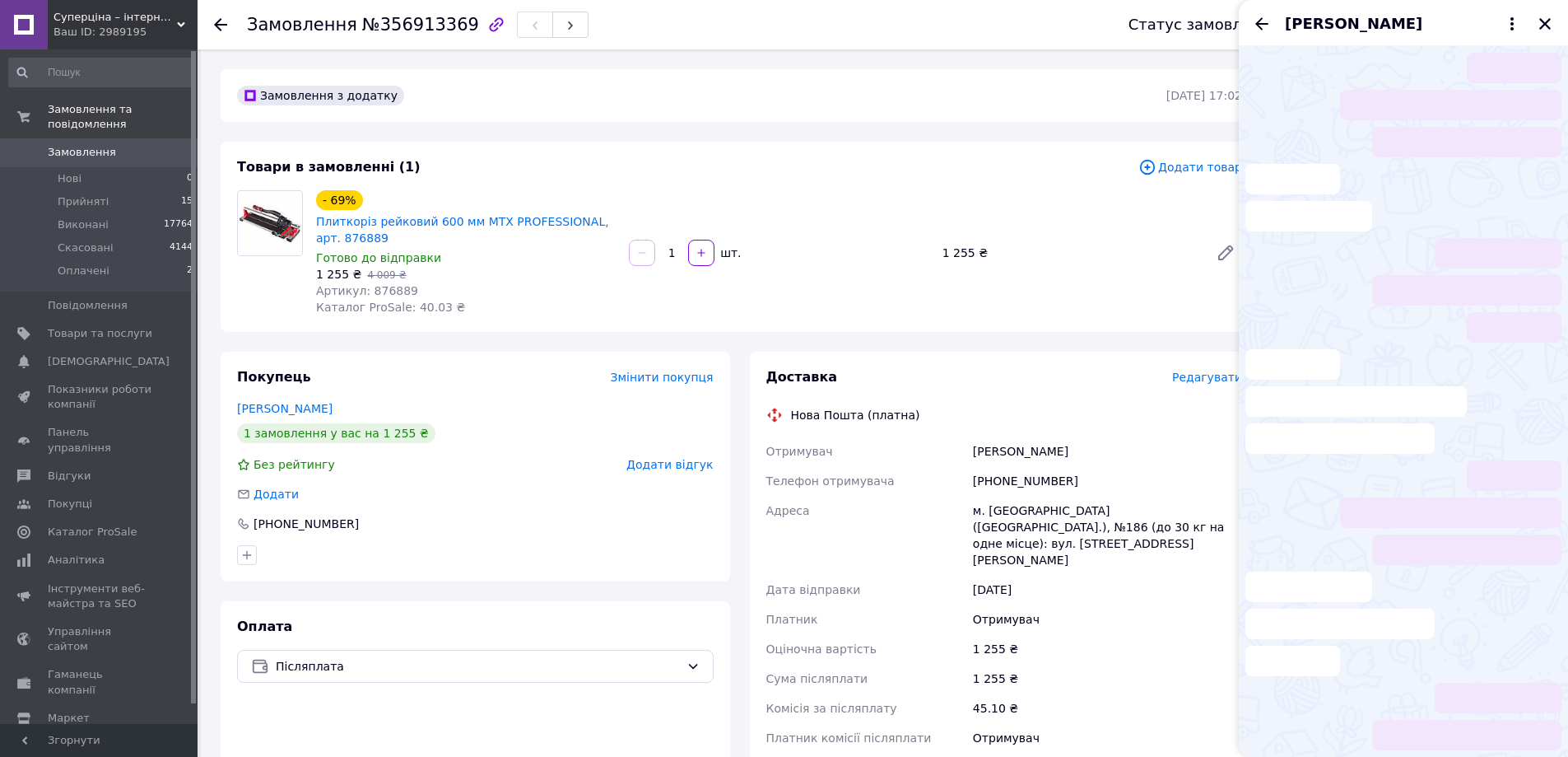
scroll to position [599, 0]
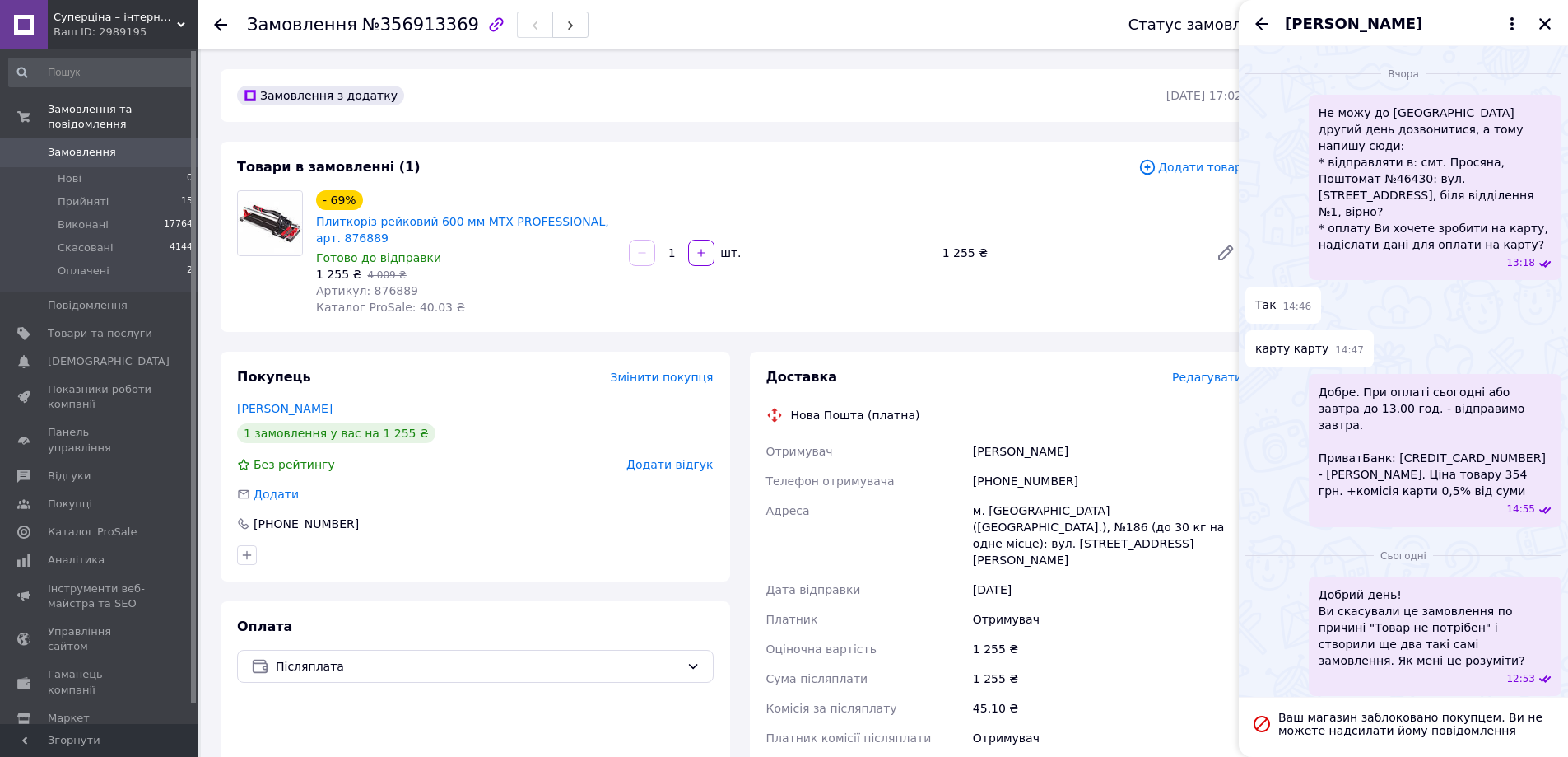
click at [1449, 724] on span "Ваш магазин заблоковано покупцем. Ви не можете надсилати йому повідомлення" at bounding box center [1417, 723] width 277 height 26
click at [1259, 18] on icon "Назад" at bounding box center [1261, 23] width 20 height 20
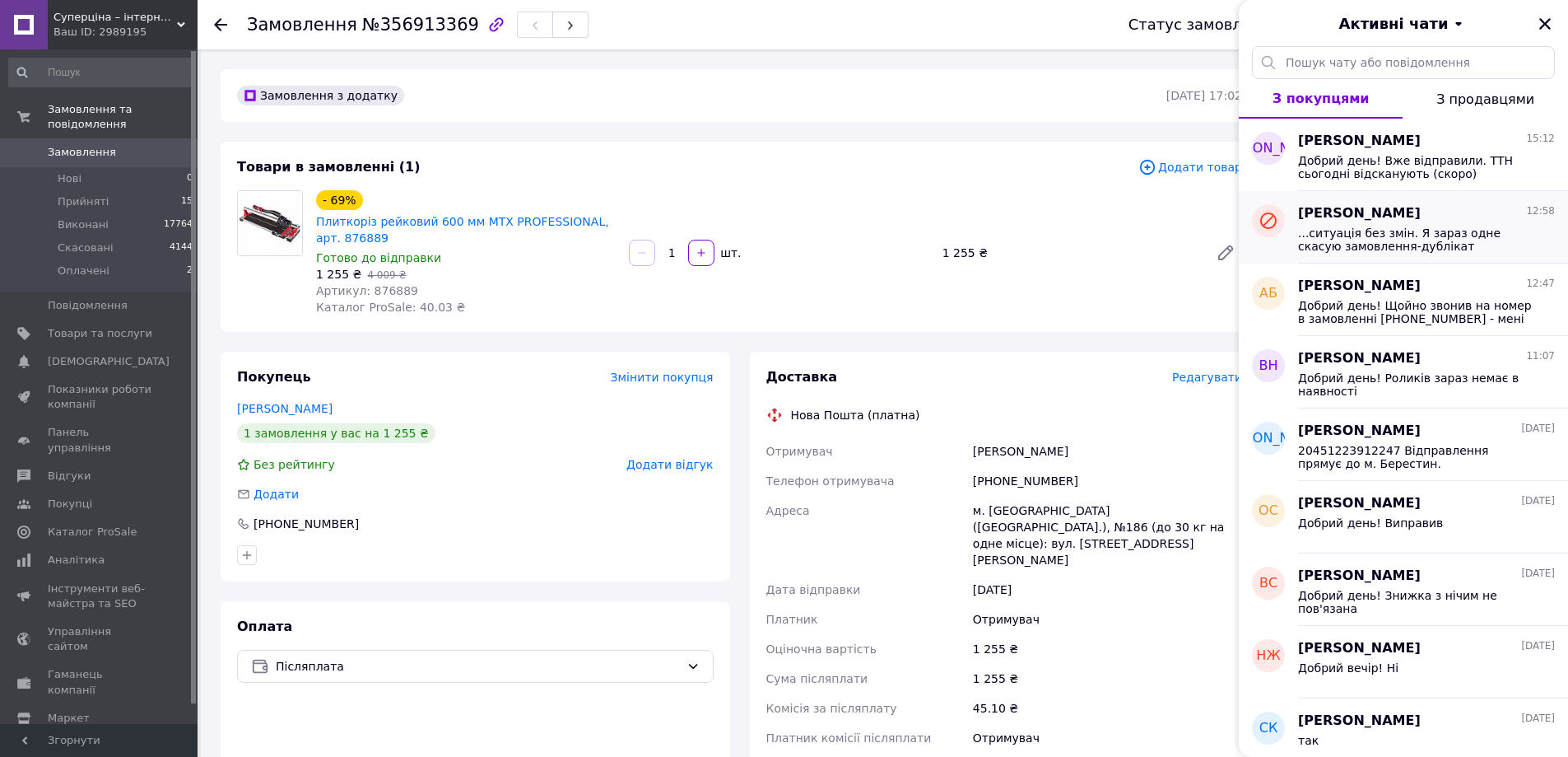
click at [1469, 225] on div "...ситуація без змін. Я зараз одне скасую замовлення-дублікат" at bounding box center [1426, 238] width 257 height 30
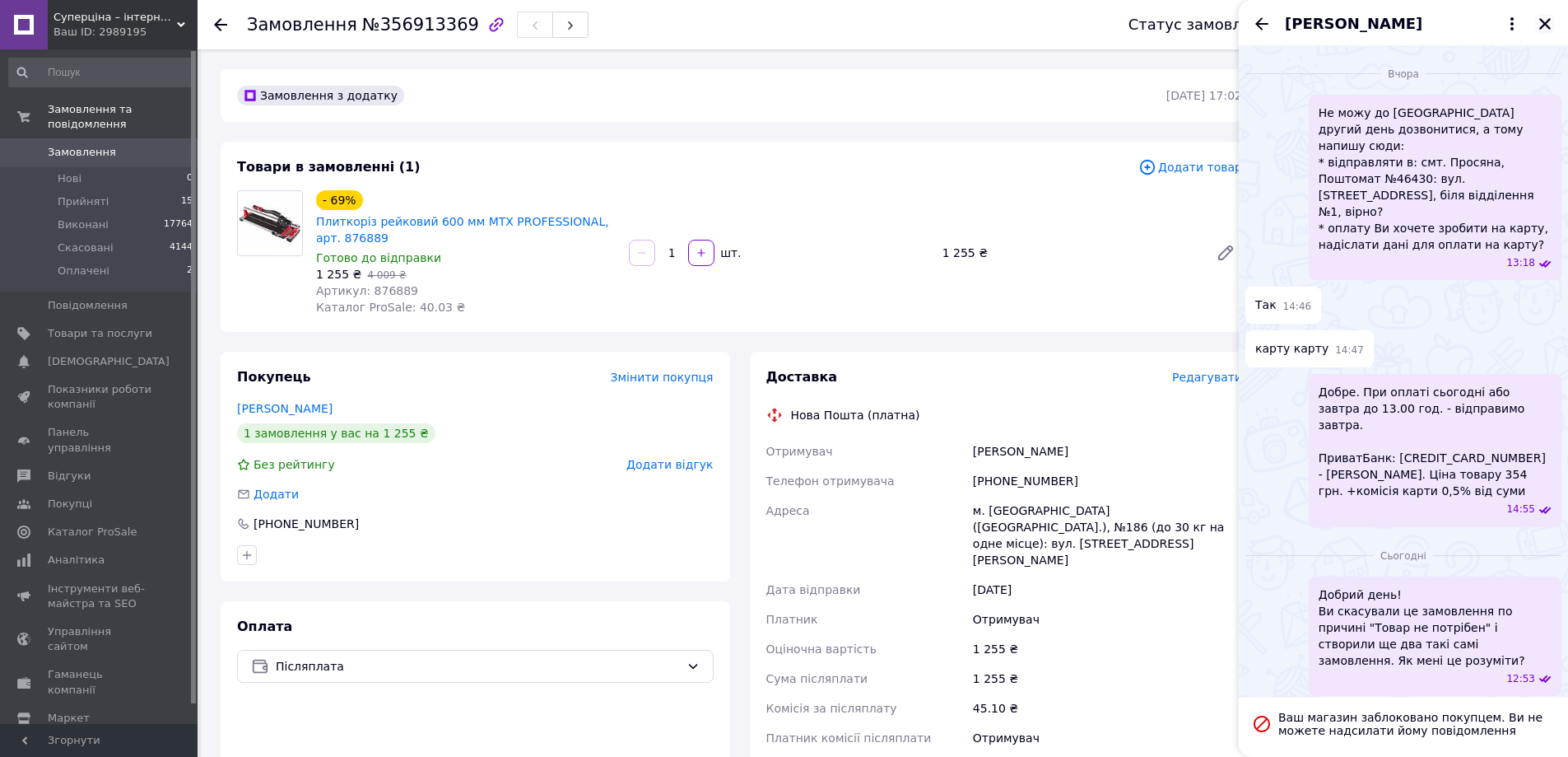
click at [1543, 20] on icon "Закрити" at bounding box center [1544, 23] width 14 height 14
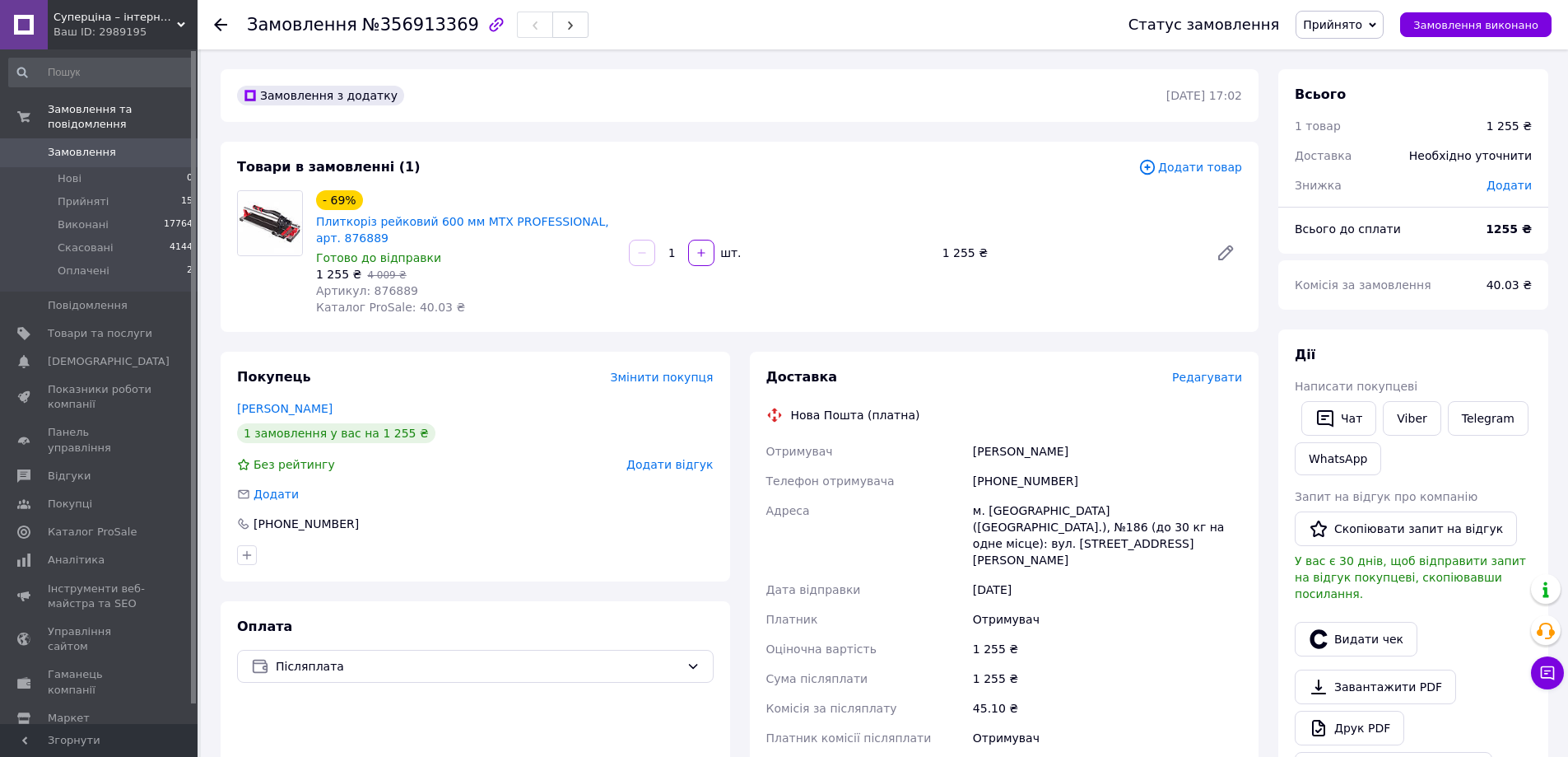
click at [1063, 723] on div "Отримувач" at bounding box center [1108, 737] width 276 height 30
click at [513, 221] on link "Плиткоріз рейковий 600 мм MTX PROFESSIONAL, арт. 876889" at bounding box center [462, 229] width 293 height 30
click at [866, 526] on div "Адреса" at bounding box center [866, 534] width 206 height 79
